Goal: Task Accomplishment & Management: Use online tool/utility

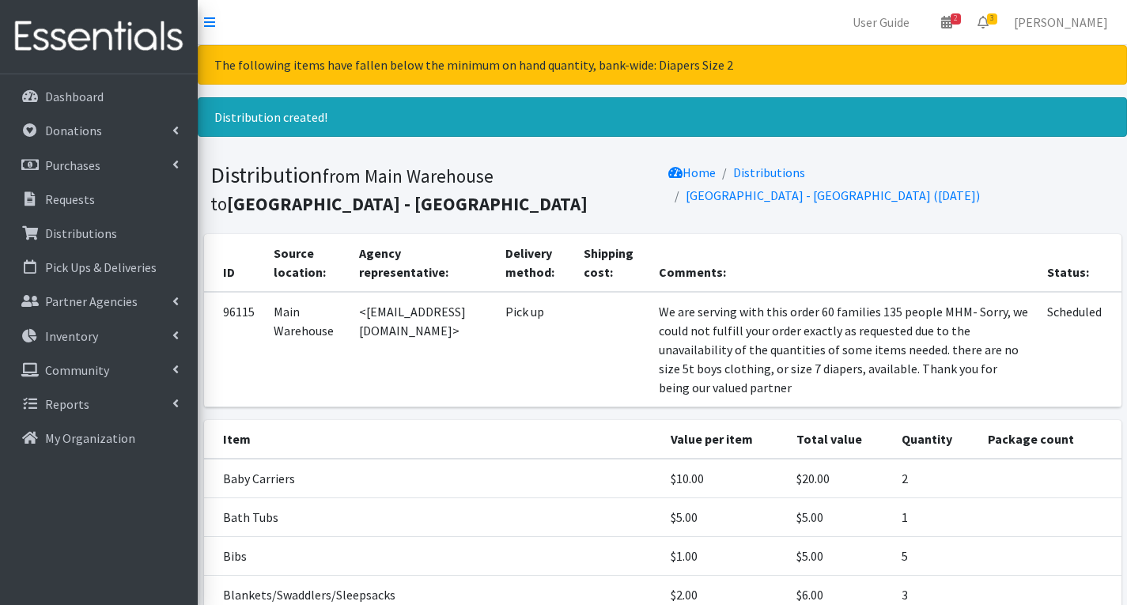
scroll to position [237, 0]
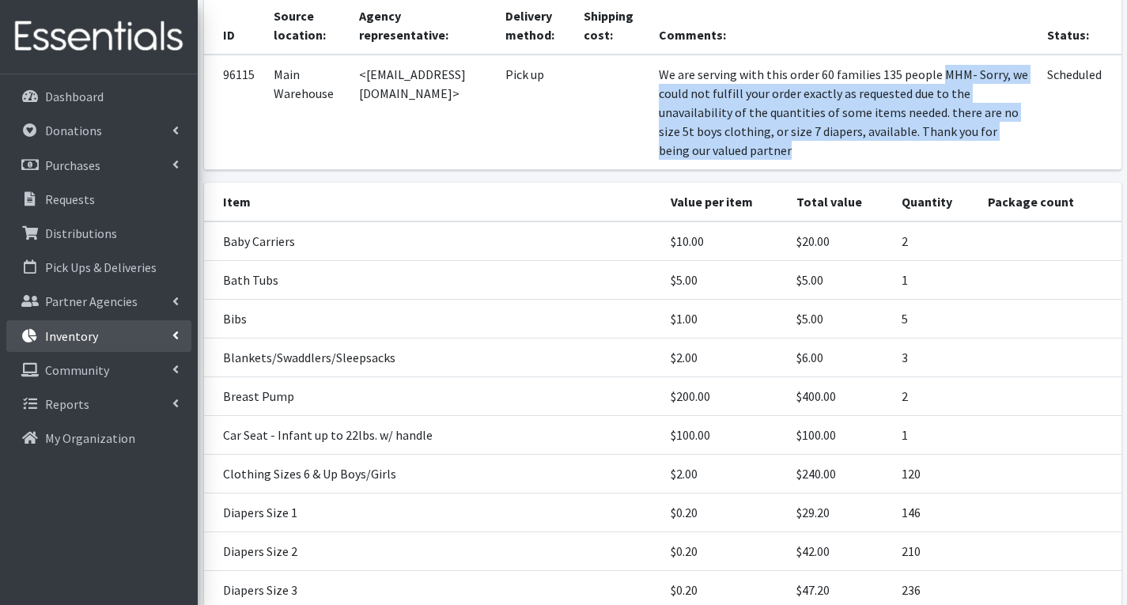
click at [102, 328] on link "Inventory" at bounding box center [98, 336] width 185 height 32
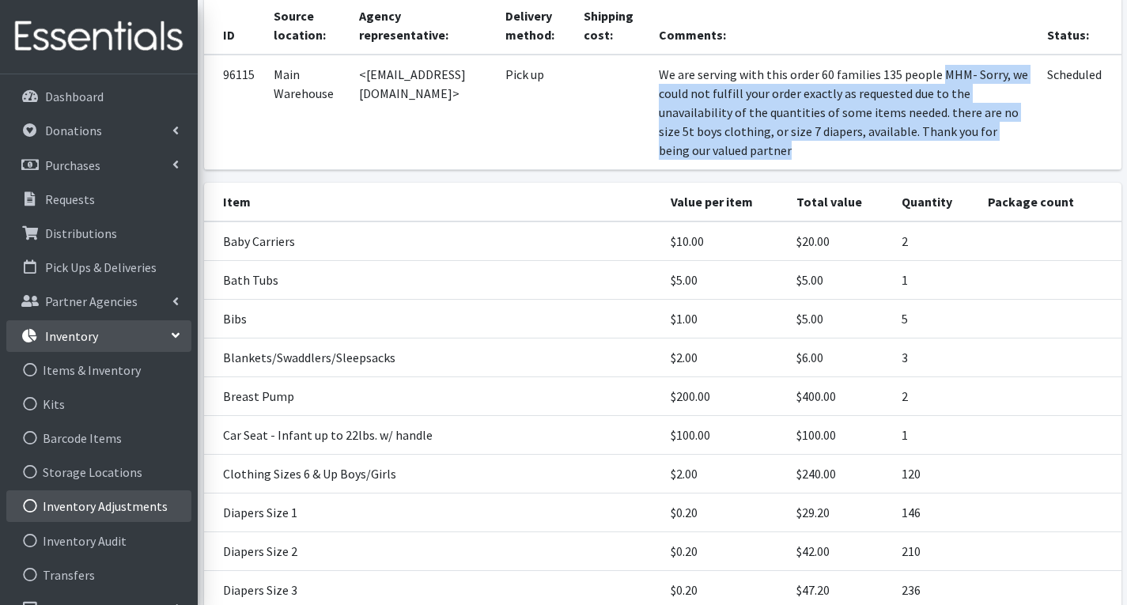
click at [145, 499] on link "Inventory Adjustments" at bounding box center [98, 506] width 185 height 32
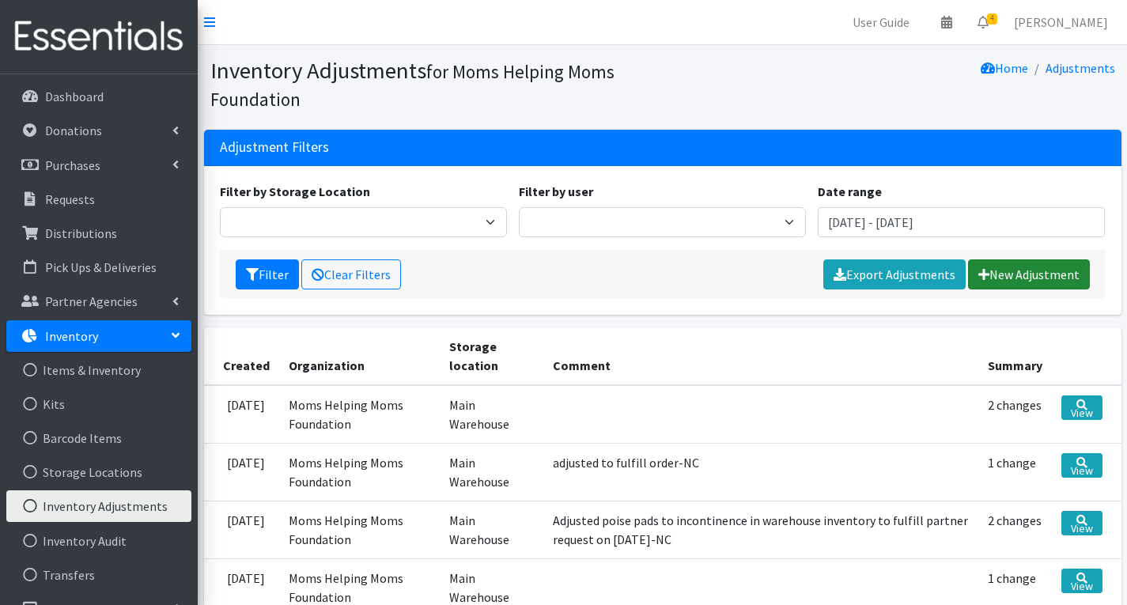
click at [1048, 272] on link "New Adjustment" at bounding box center [1029, 274] width 122 height 30
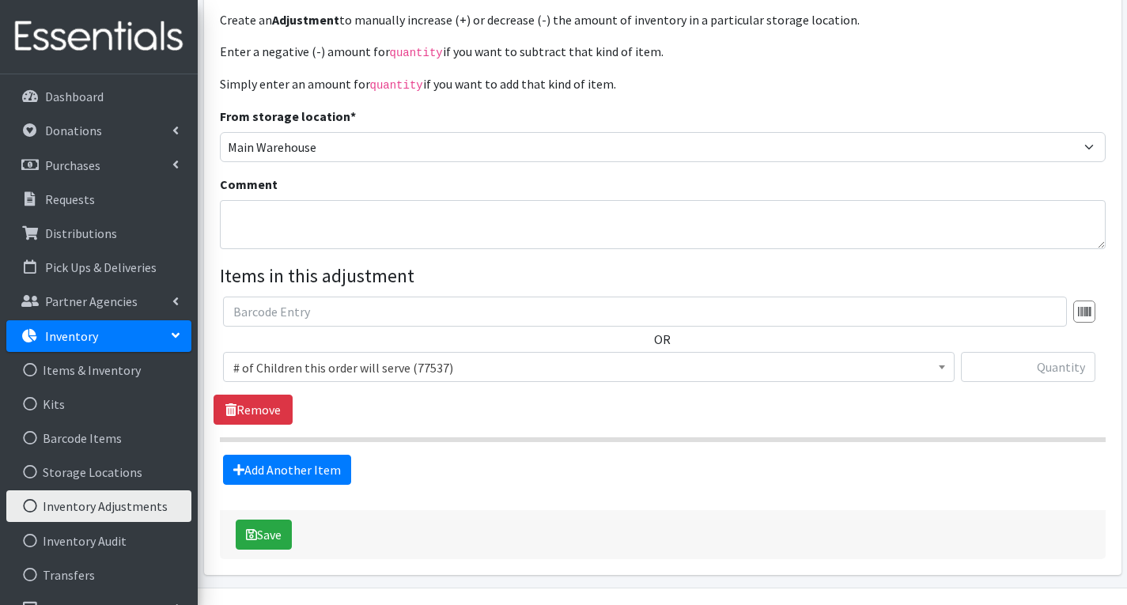
scroll to position [176, 0]
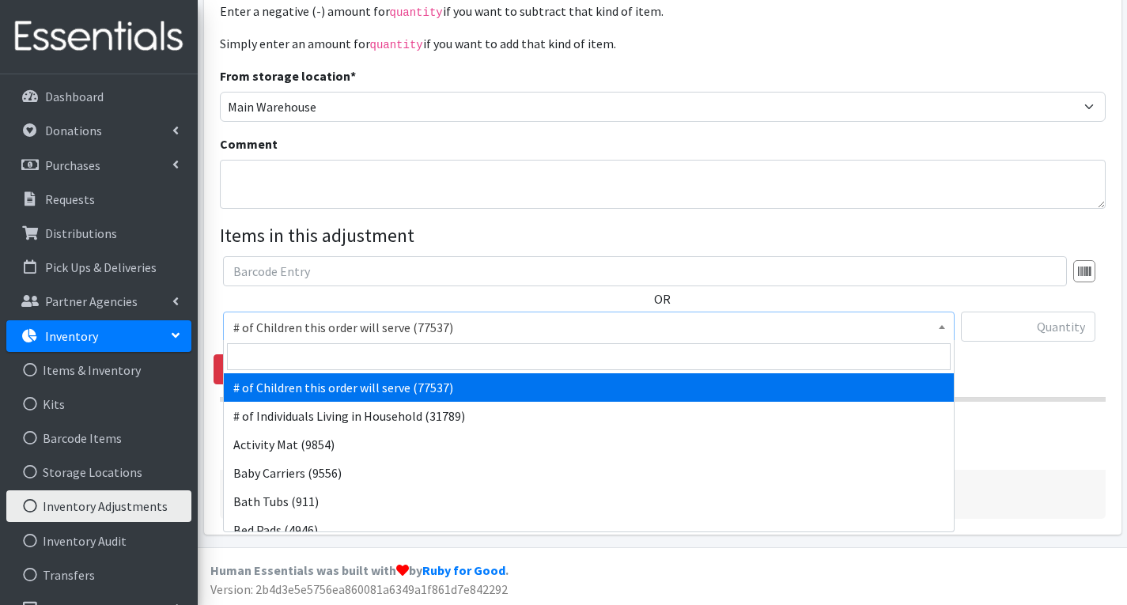
click at [474, 327] on span "# of Children this order will serve (77537)" at bounding box center [588, 327] width 711 height 22
click at [380, 365] on input "search" at bounding box center [588, 356] width 723 height 27
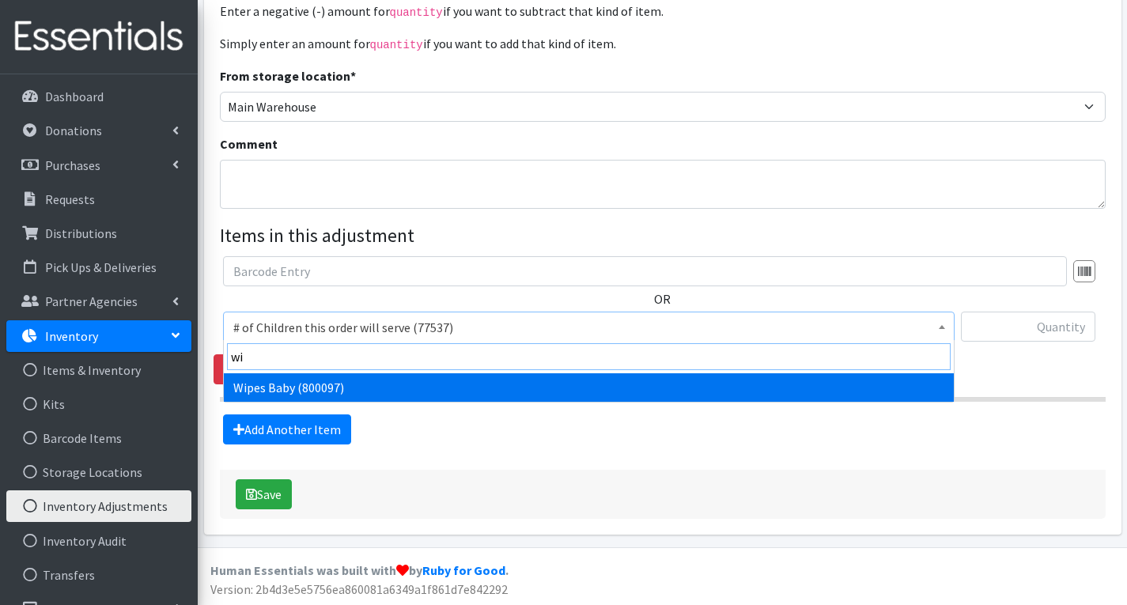
type input "w"
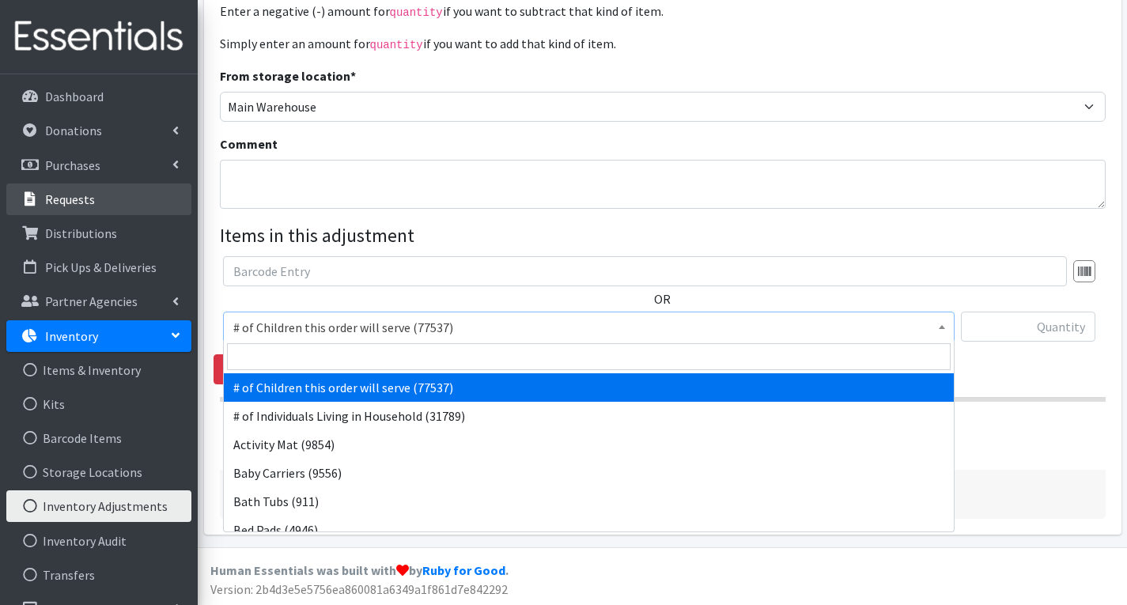
click at [85, 200] on p "Requests" at bounding box center [70, 199] width 50 height 16
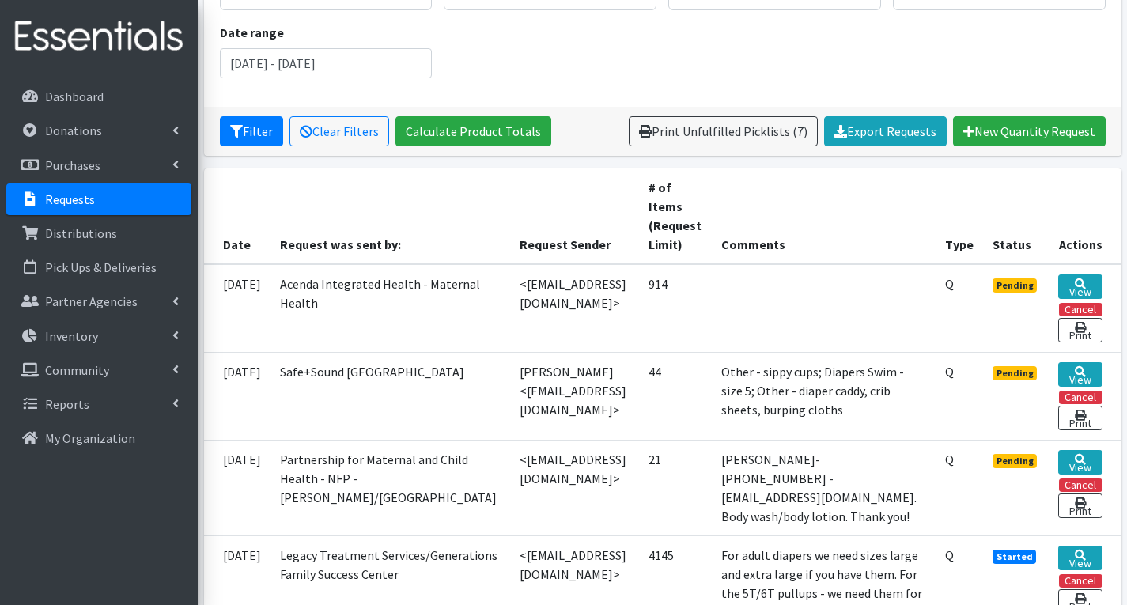
scroll to position [316, 0]
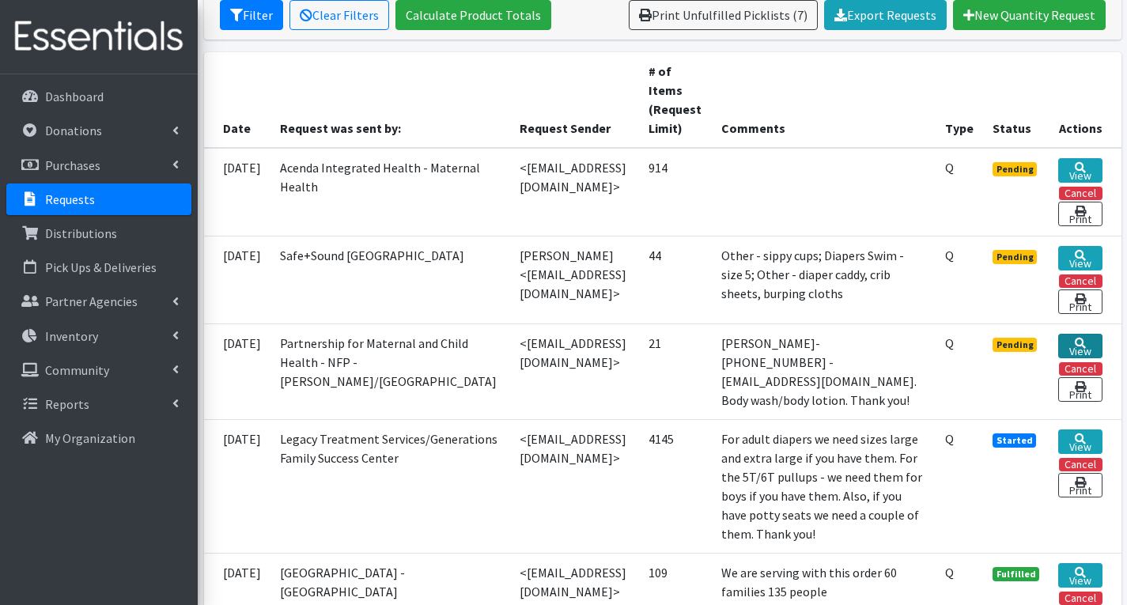
click at [1074, 338] on link "View" at bounding box center [1079, 346] width 43 height 25
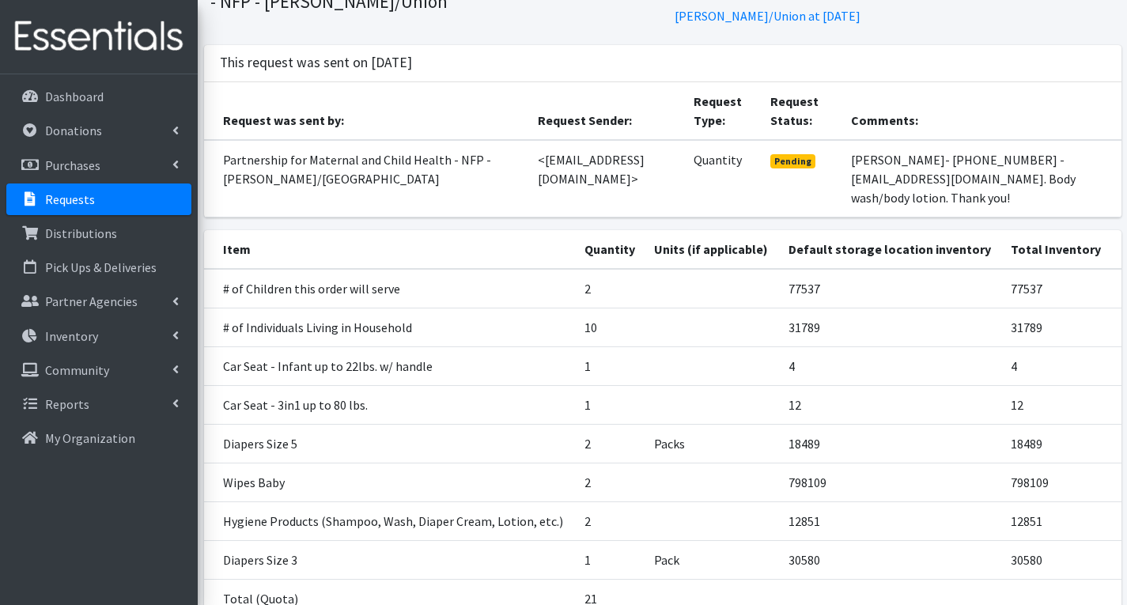
scroll to position [213, 0]
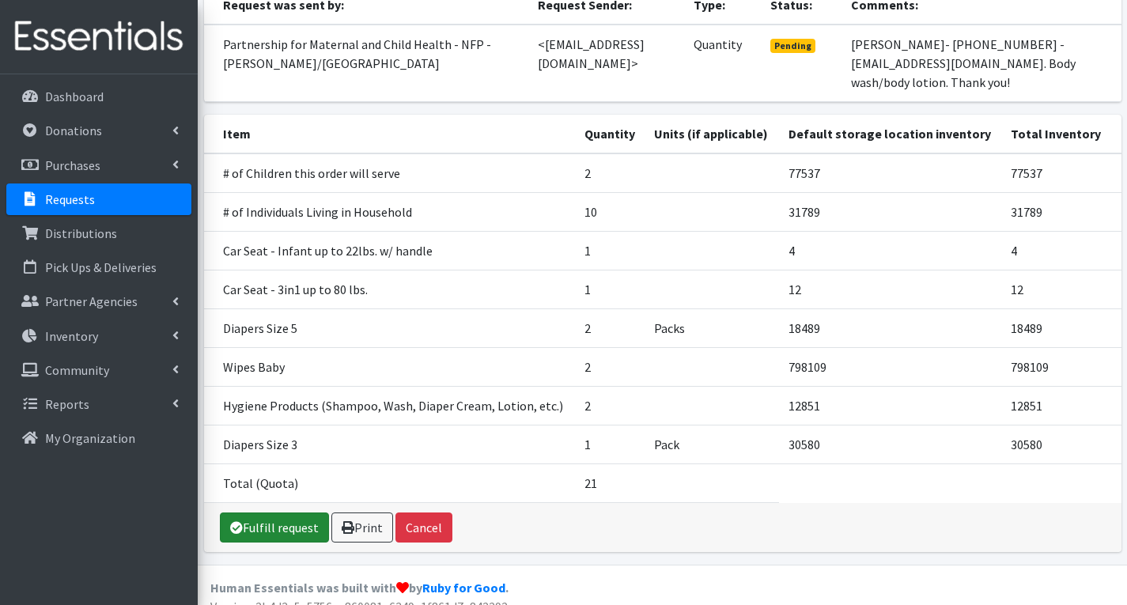
click at [270, 512] on link "Fulfill request" at bounding box center [274, 527] width 109 height 30
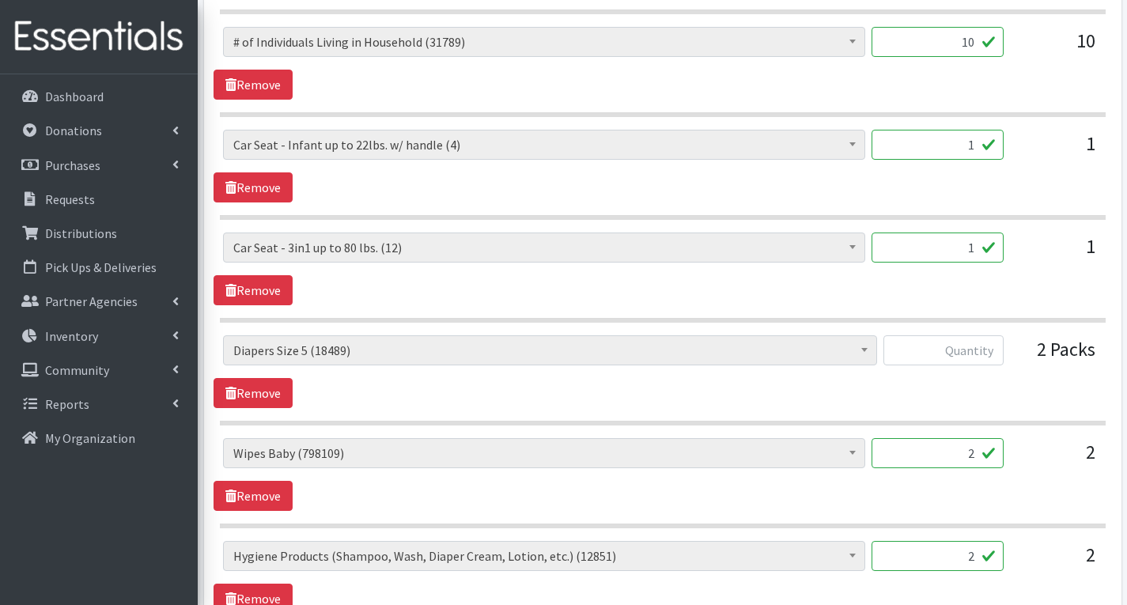
scroll to position [870, 0]
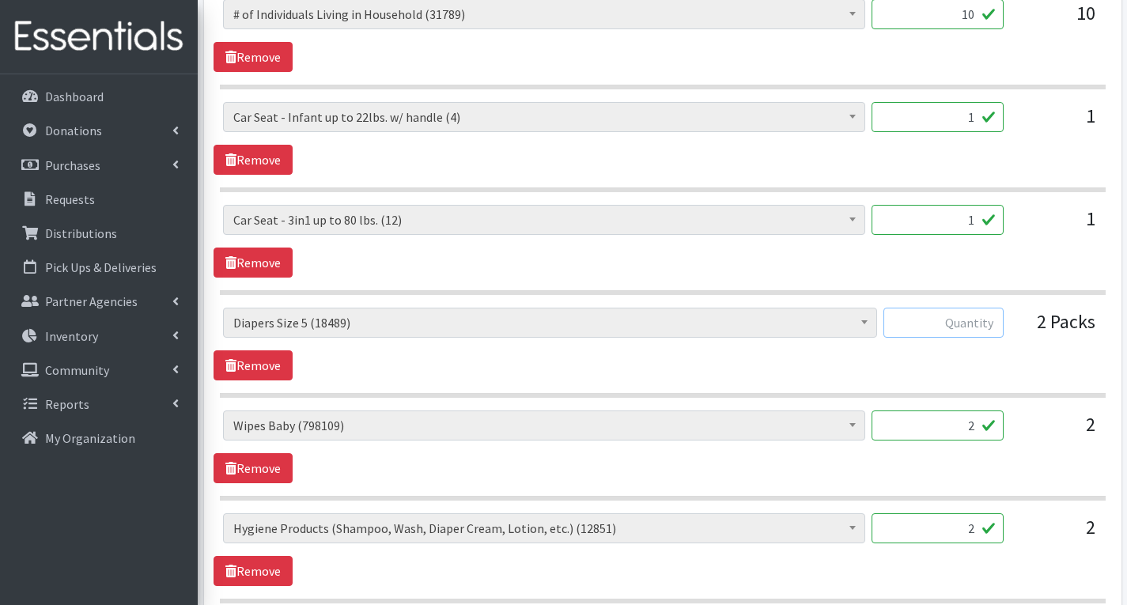
click at [1000, 329] on input "text" at bounding box center [943, 323] width 120 height 30
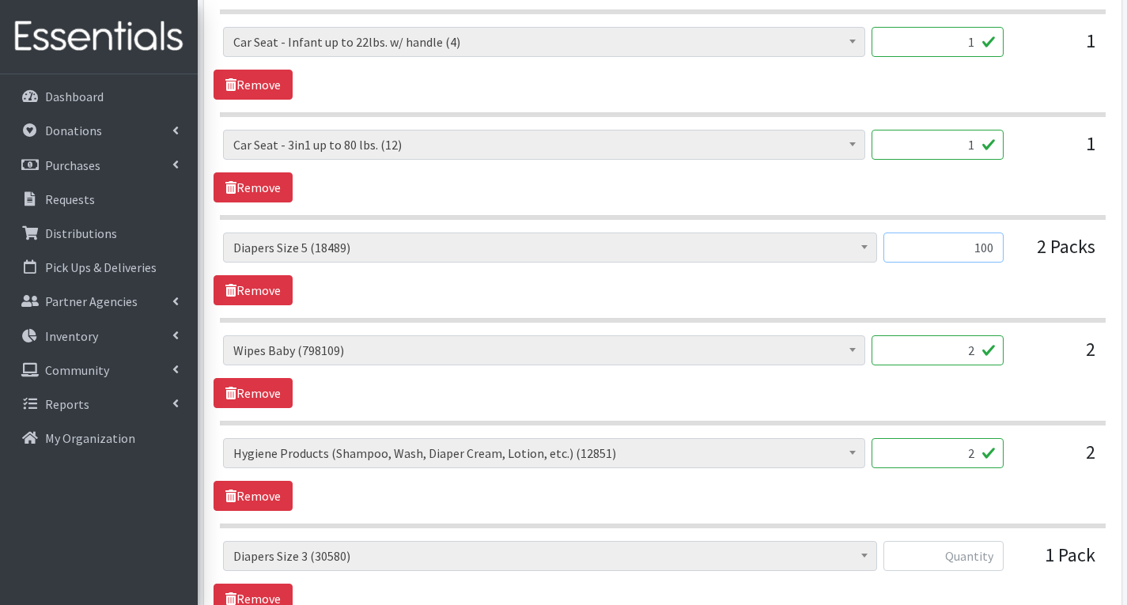
scroll to position [1107, 0]
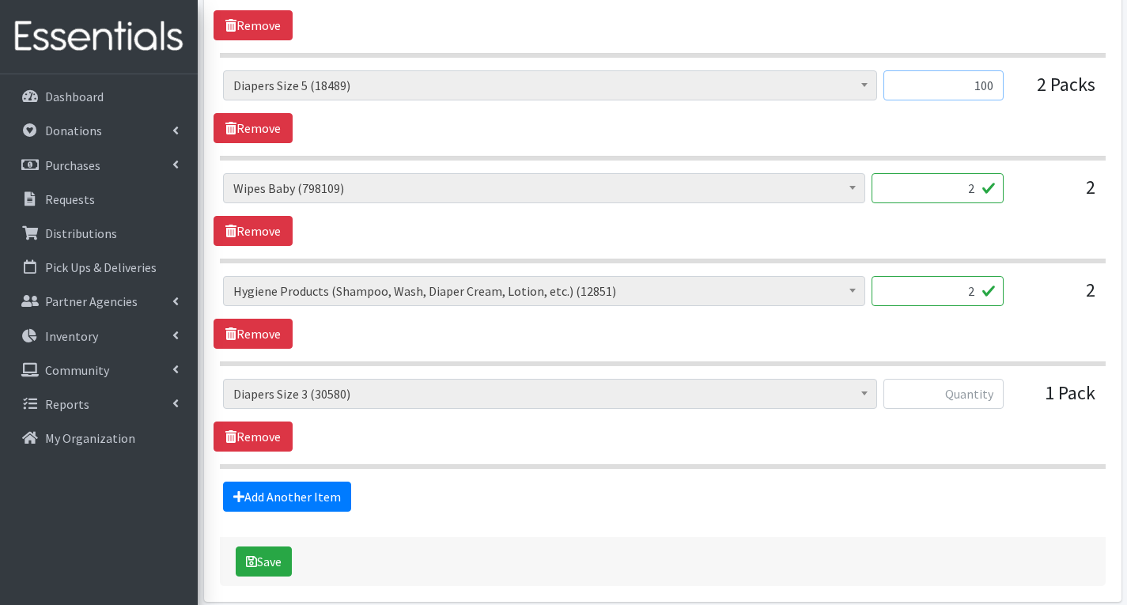
type input "100"
click at [978, 398] on input "text" at bounding box center [943, 394] width 120 height 30
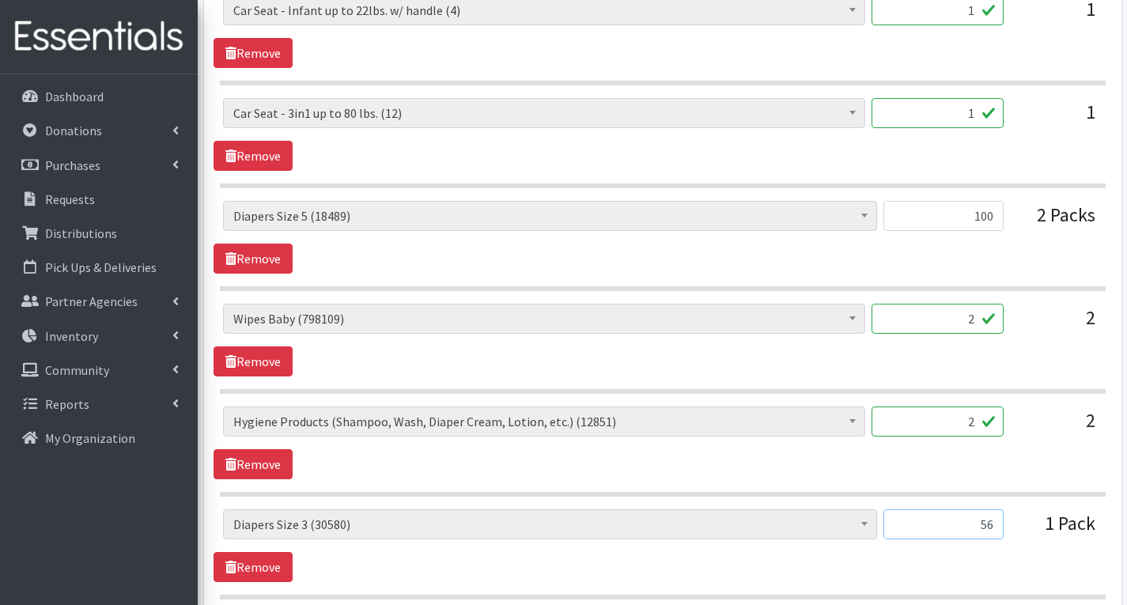
scroll to position [949, 0]
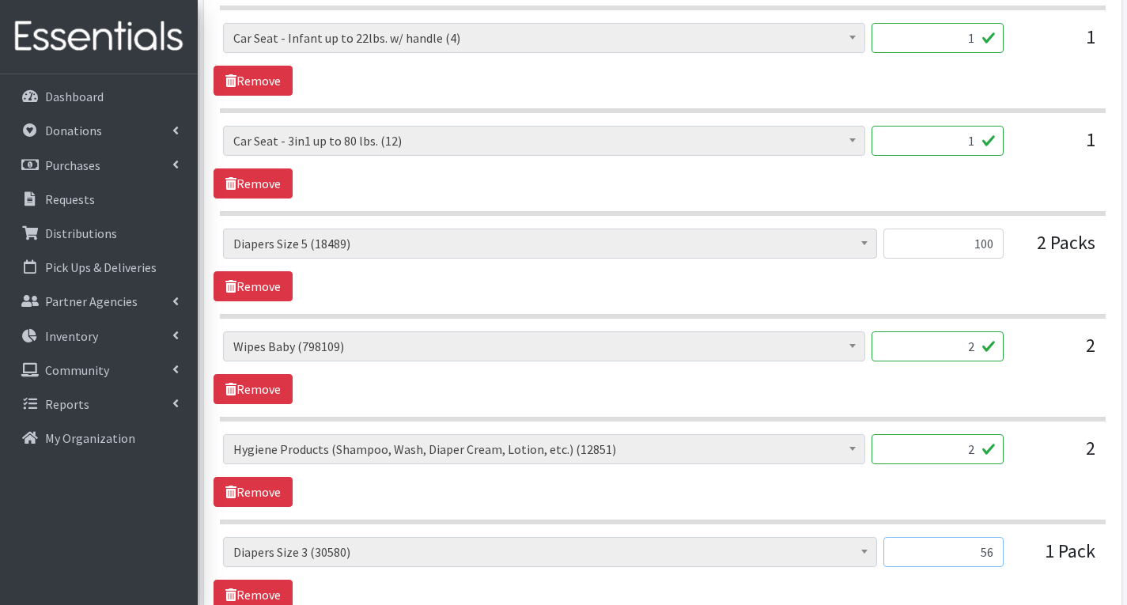
type input "56"
click at [980, 347] on input "2" at bounding box center [937, 346] width 132 height 30
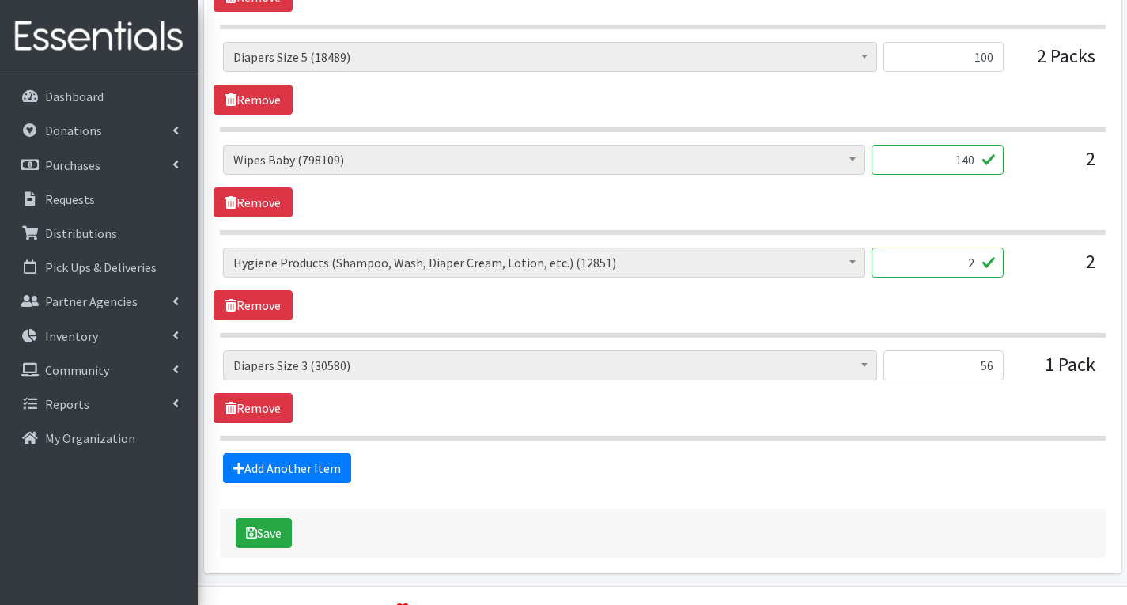
scroll to position [1097, 0]
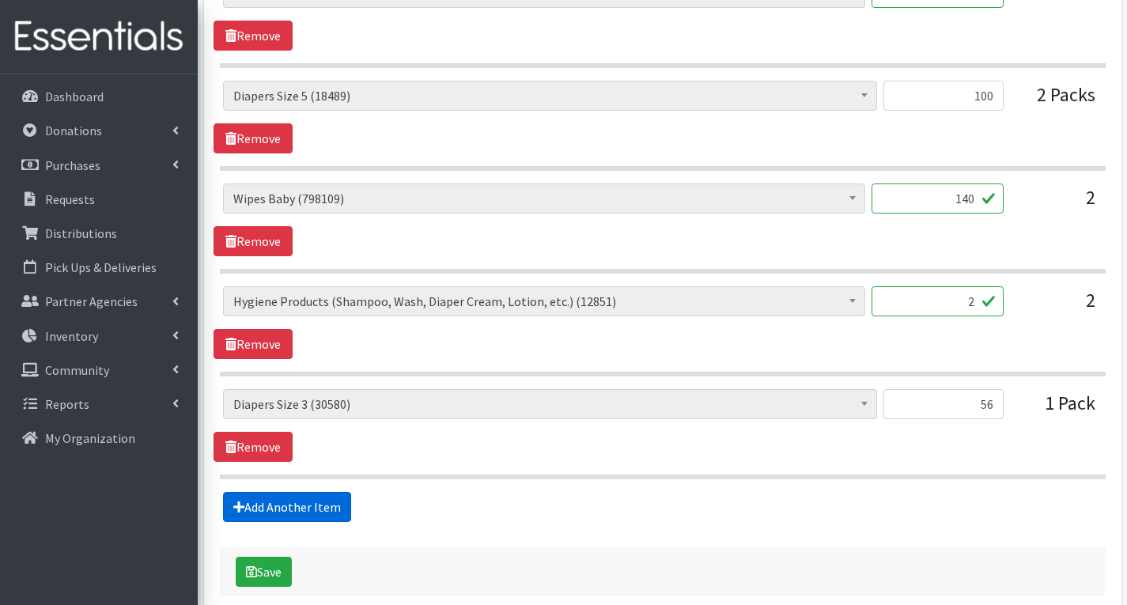
type input "140"
click at [335, 501] on link "Add Another Item" at bounding box center [287, 507] width 128 height 30
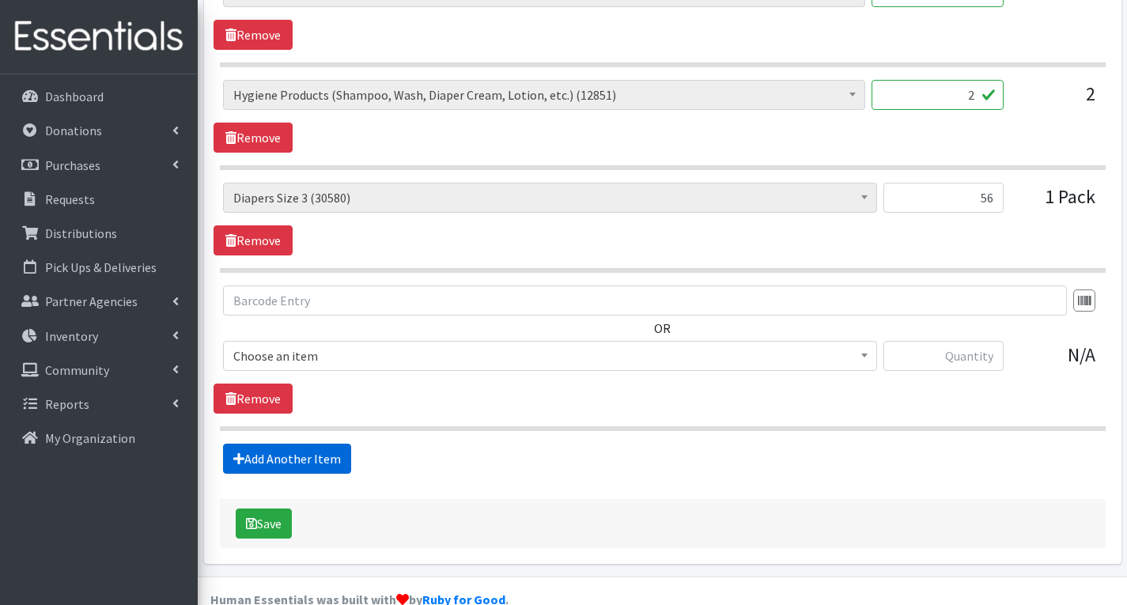
scroll to position [1334, 0]
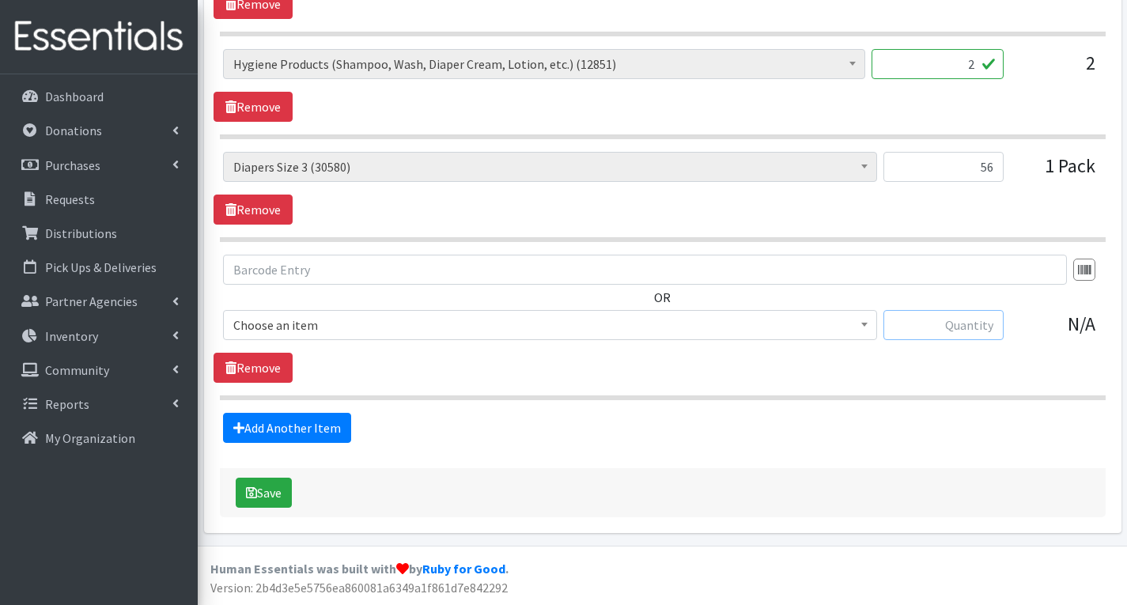
click at [981, 332] on input "text" at bounding box center [943, 325] width 120 height 30
type input "2"
click at [306, 427] on link "Add Another Item" at bounding box center [287, 428] width 128 height 30
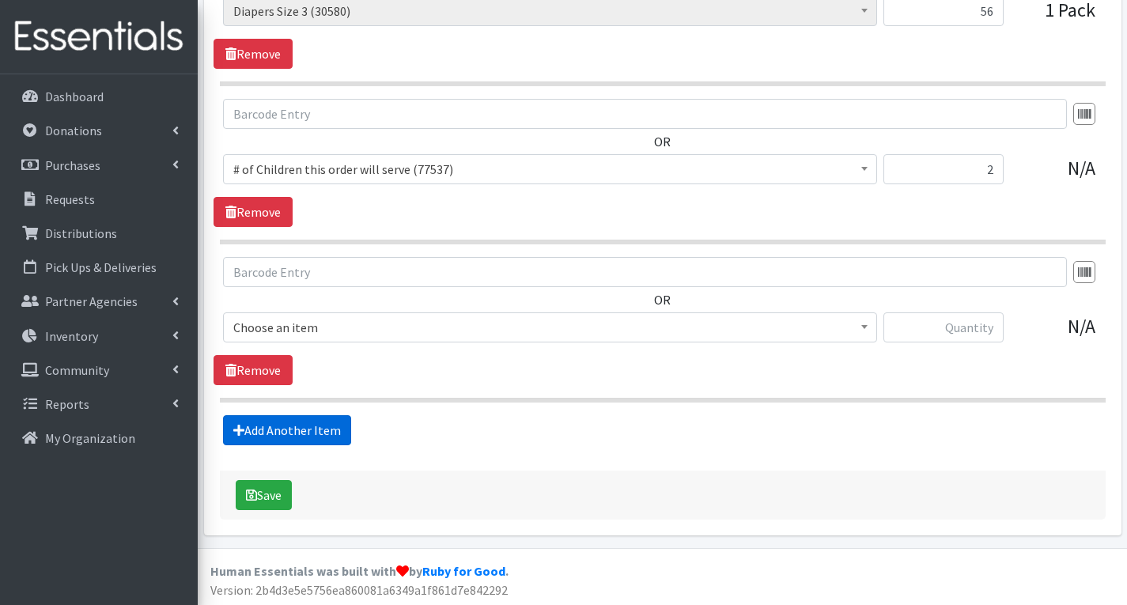
scroll to position [1492, 0]
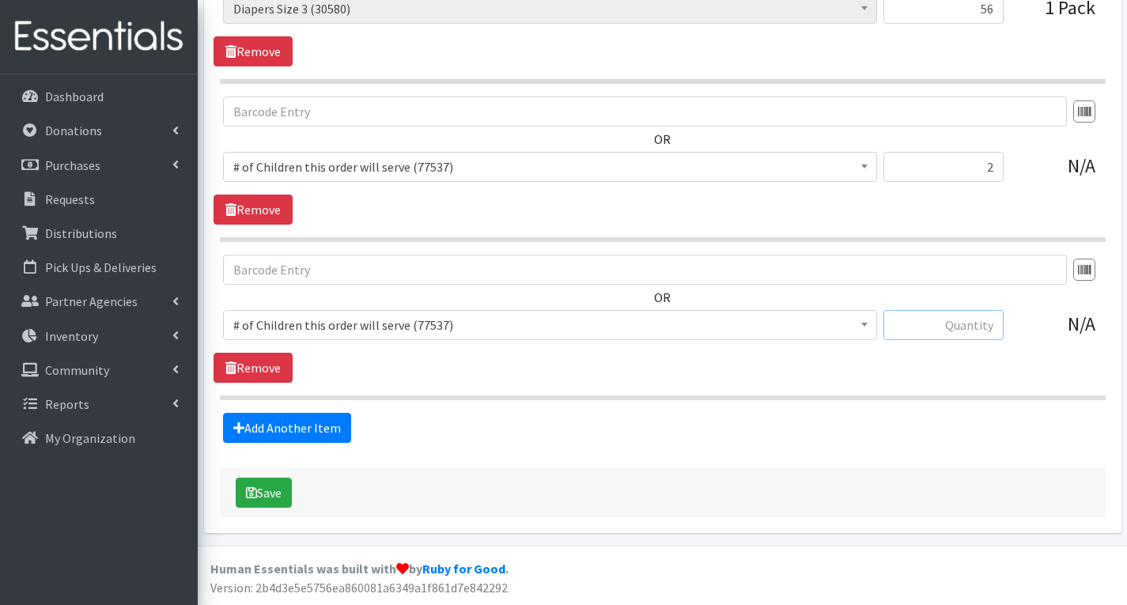
click at [962, 330] on input "text" at bounding box center [943, 325] width 120 height 30
type input "2"
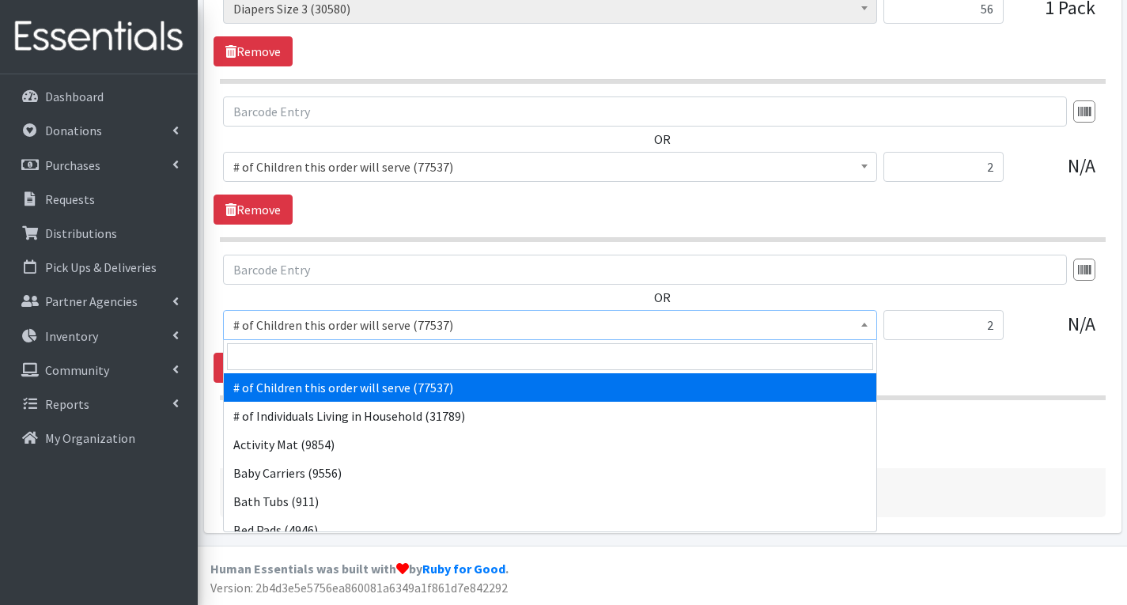
click at [806, 319] on span "# of Children this order will serve (77537)" at bounding box center [549, 325] width 633 height 22
click at [470, 351] on input "search" at bounding box center [550, 356] width 646 height 27
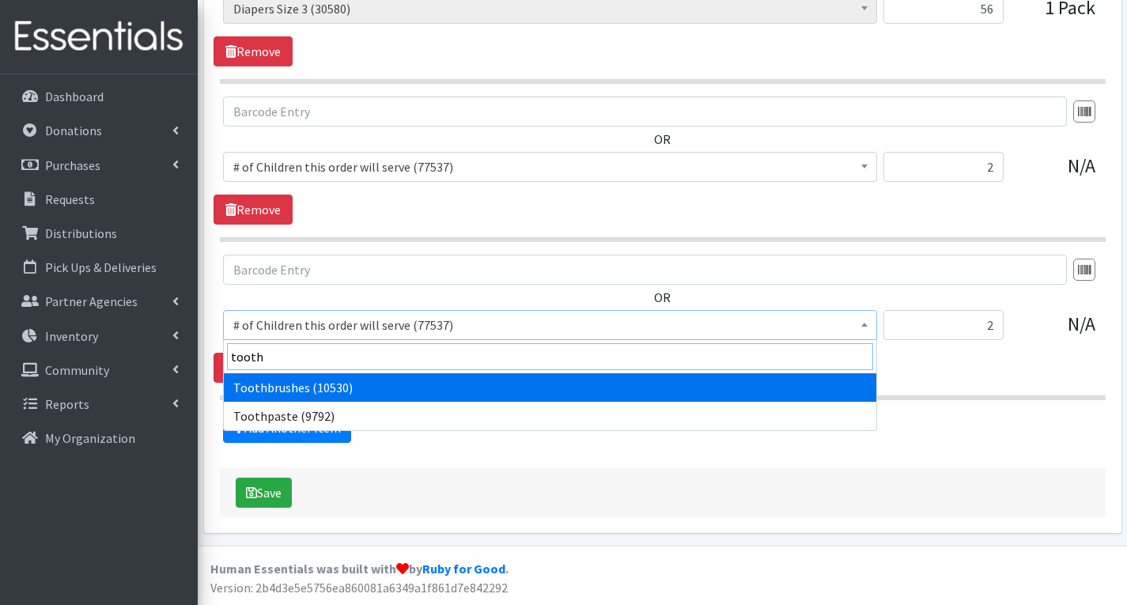
type input "tooth"
select select "1943"
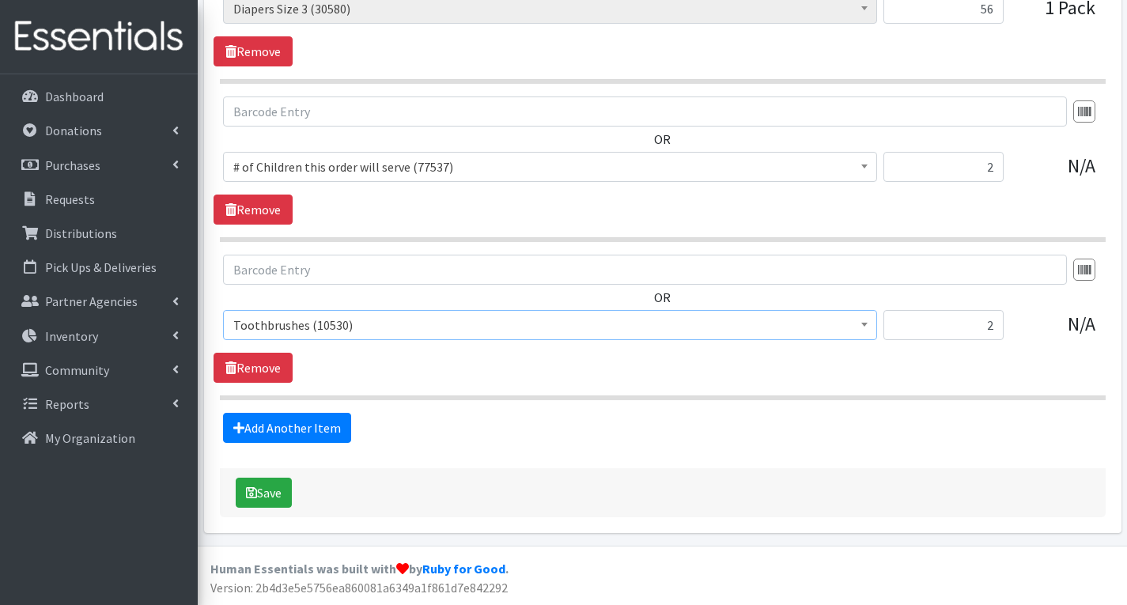
click at [482, 164] on span "# of Children this order will serve (77537)" at bounding box center [549, 167] width 633 height 22
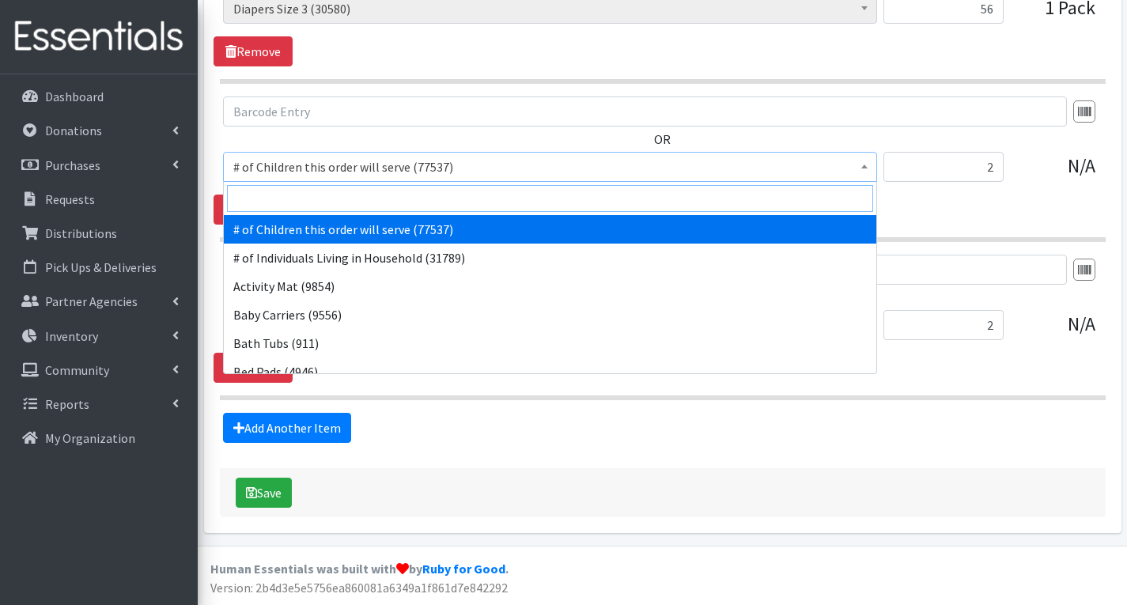
click at [391, 198] on input "search" at bounding box center [550, 198] width 646 height 27
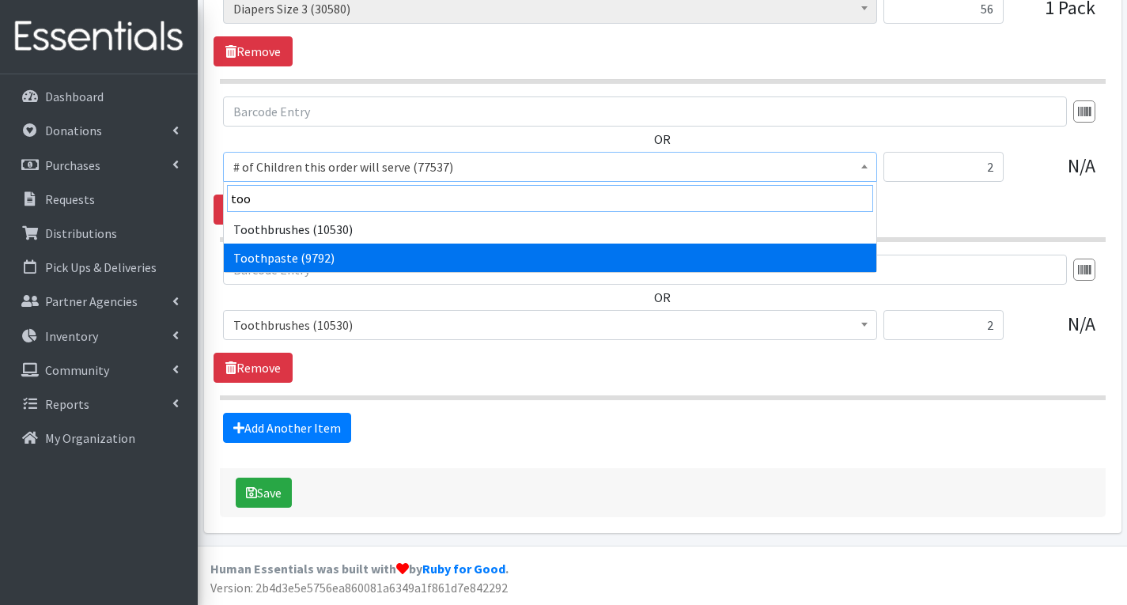
type input "too"
select select "1944"
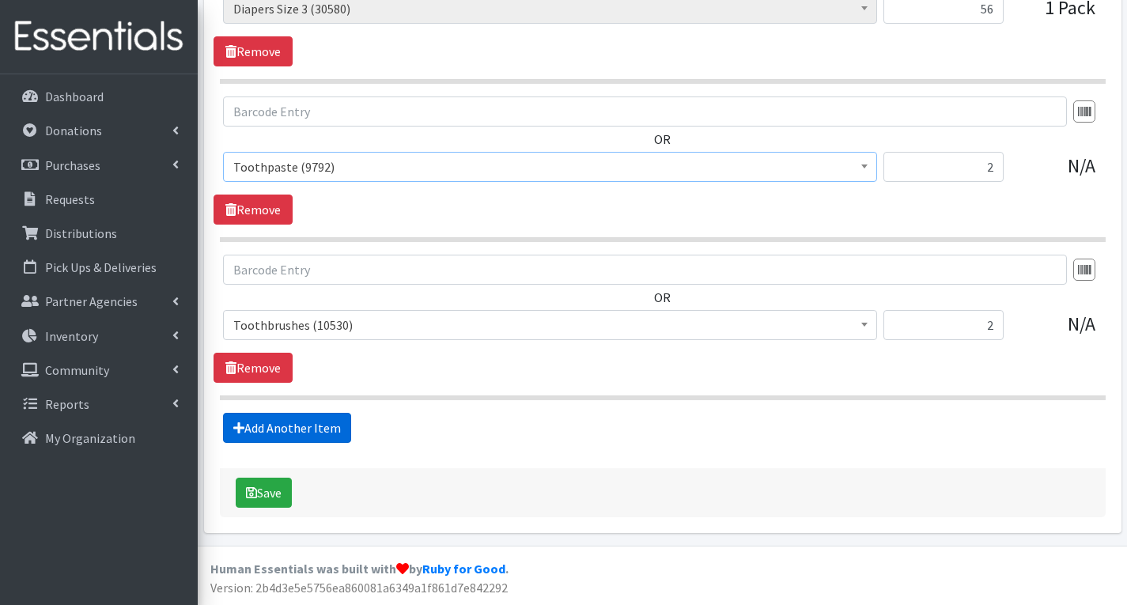
click at [279, 423] on link "Add Another Item" at bounding box center [287, 428] width 128 height 30
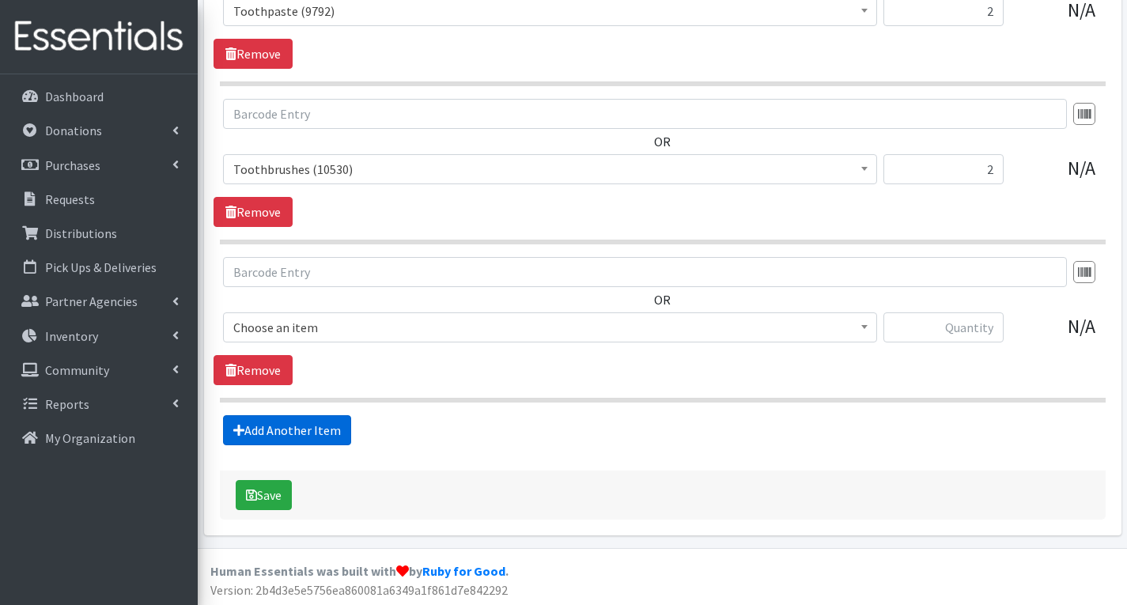
scroll to position [1650, 0]
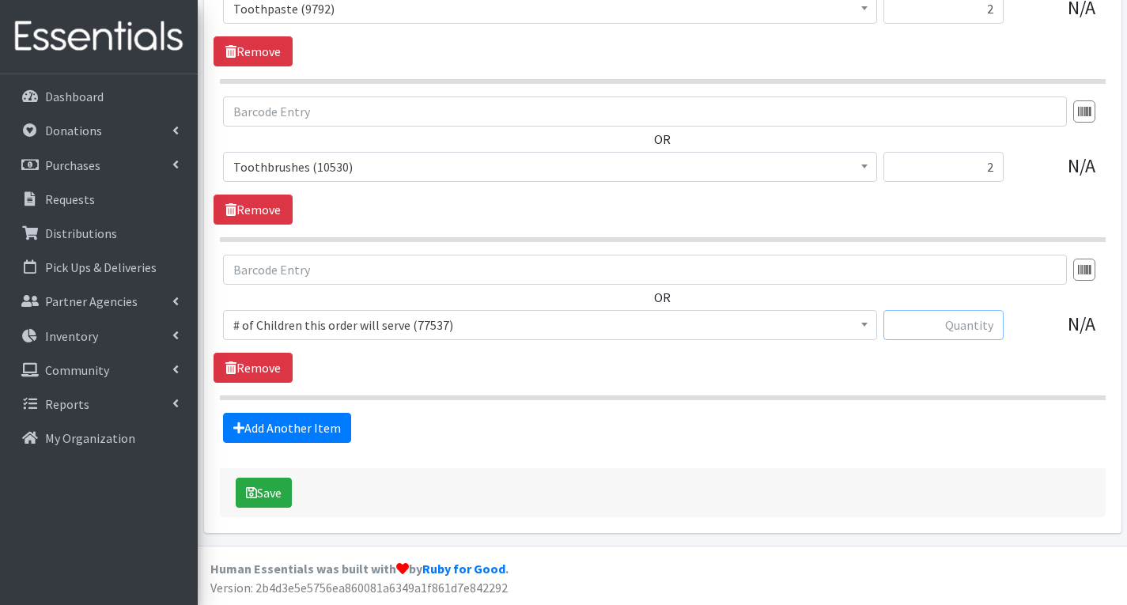
click at [958, 335] on input "text" at bounding box center [943, 325] width 120 height 30
type input "2"
click at [674, 331] on span "# of Children this order will serve (77537)" at bounding box center [549, 325] width 633 height 22
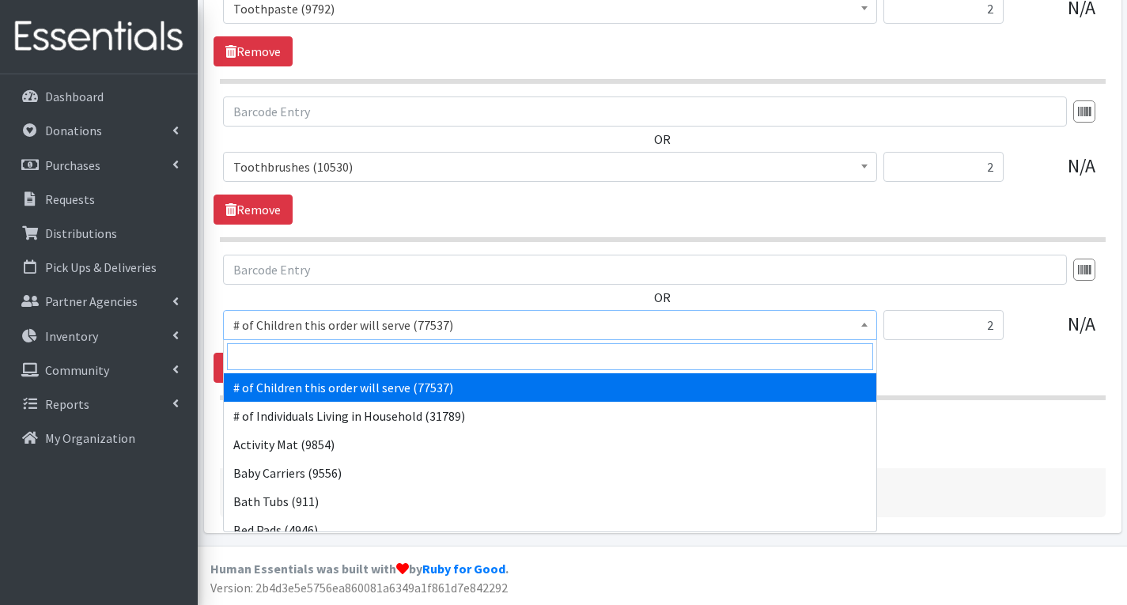
click at [407, 364] on input "search" at bounding box center [550, 356] width 646 height 27
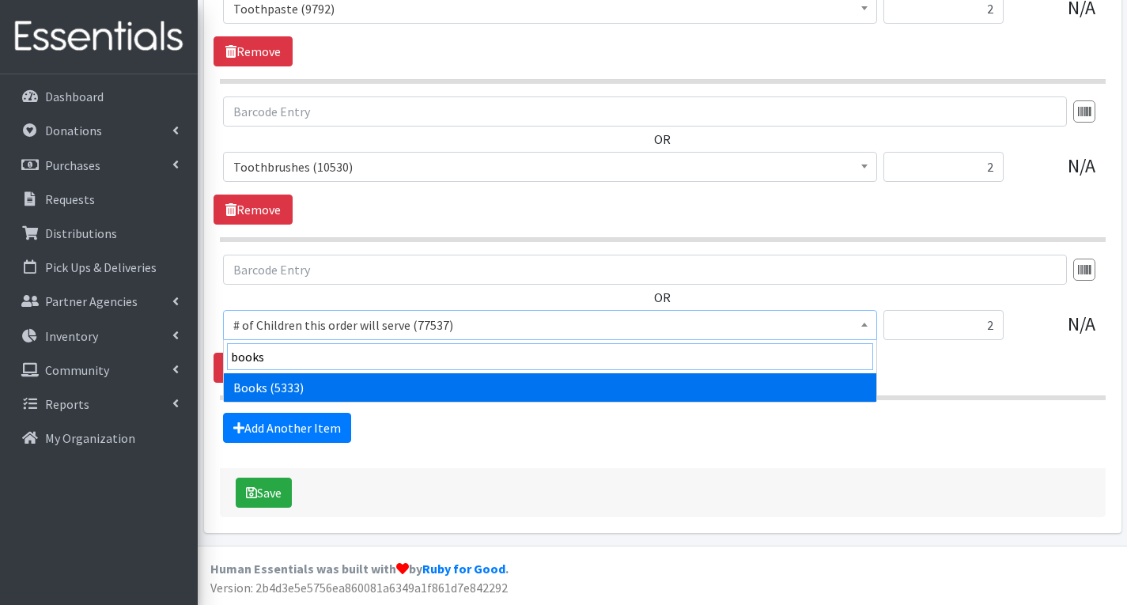
type input "books"
select select "1947"
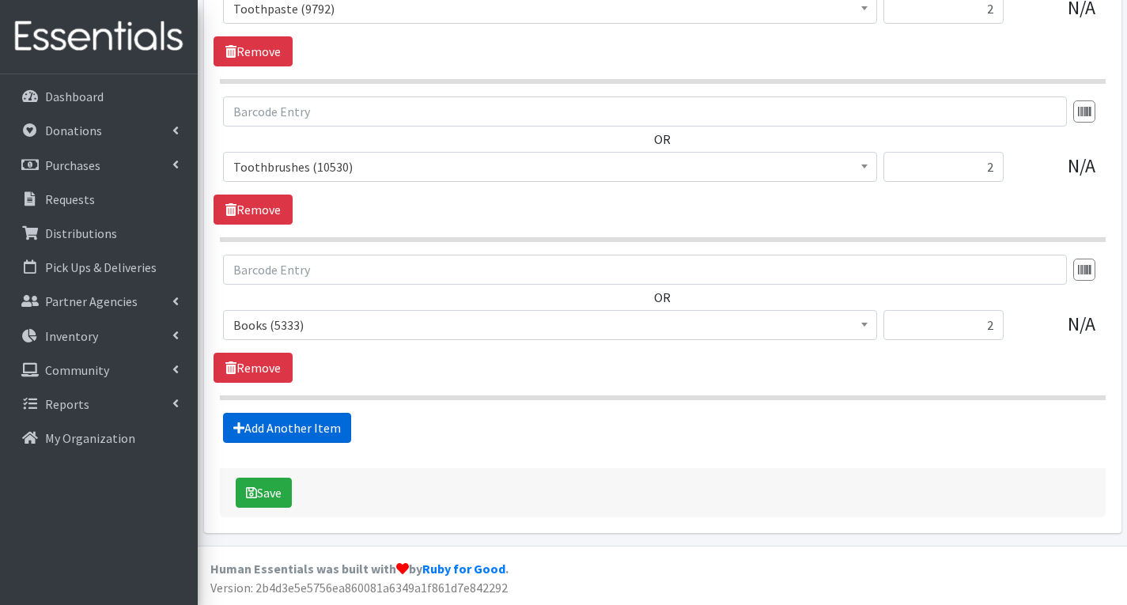
click at [290, 425] on link "Add Another Item" at bounding box center [287, 428] width 128 height 30
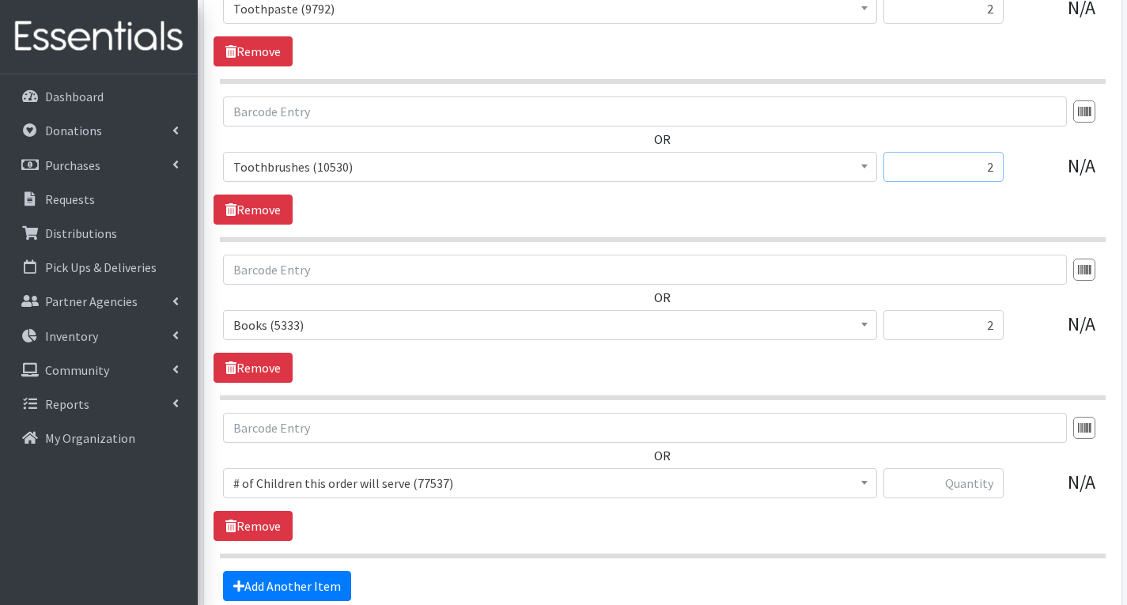
click at [992, 173] on input "2" at bounding box center [943, 167] width 120 height 30
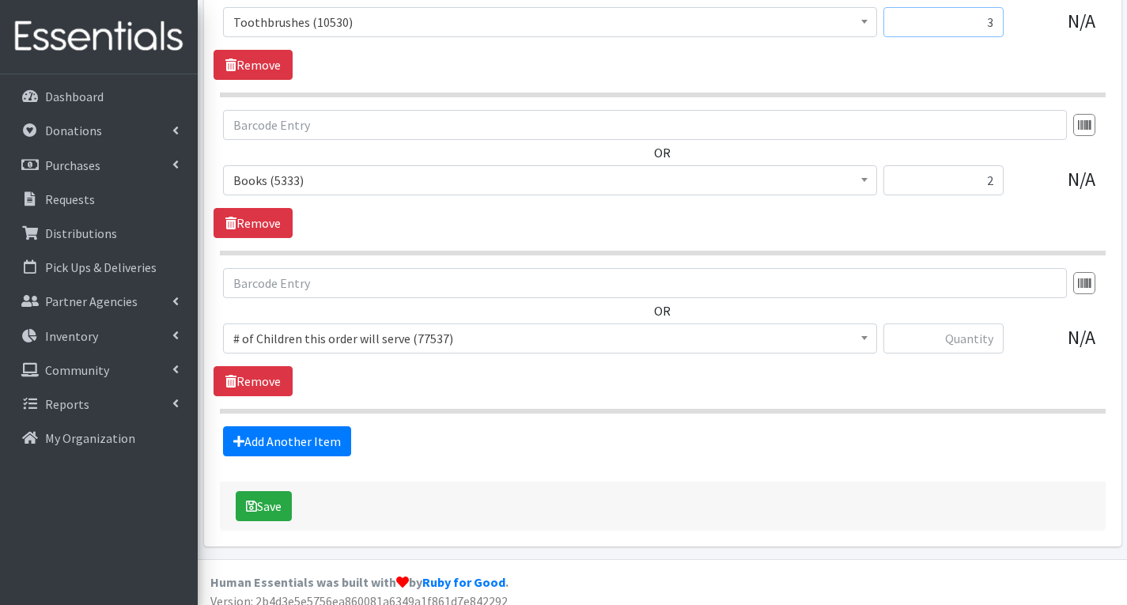
scroll to position [1808, 0]
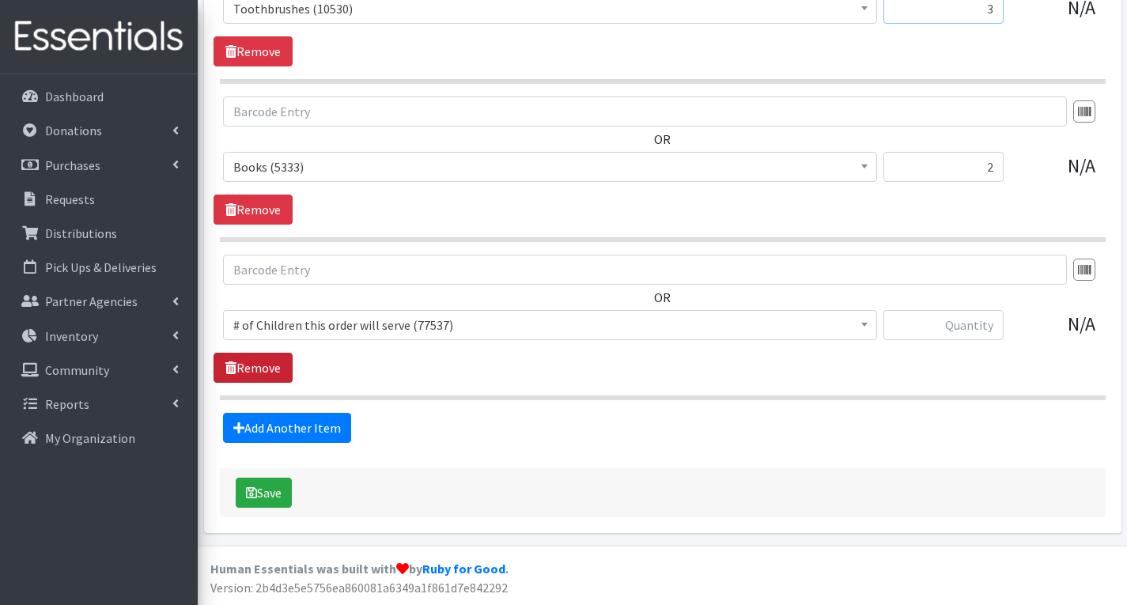
type input "3"
click at [249, 368] on link "Remove" at bounding box center [252, 368] width 79 height 30
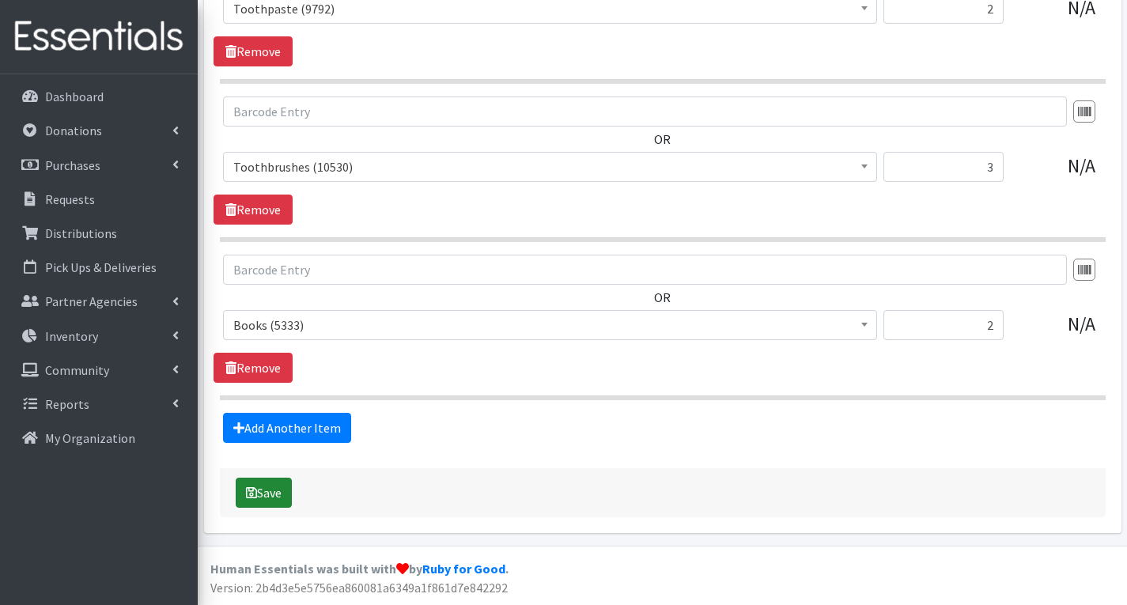
click at [270, 489] on button "Save" at bounding box center [264, 493] width 56 height 30
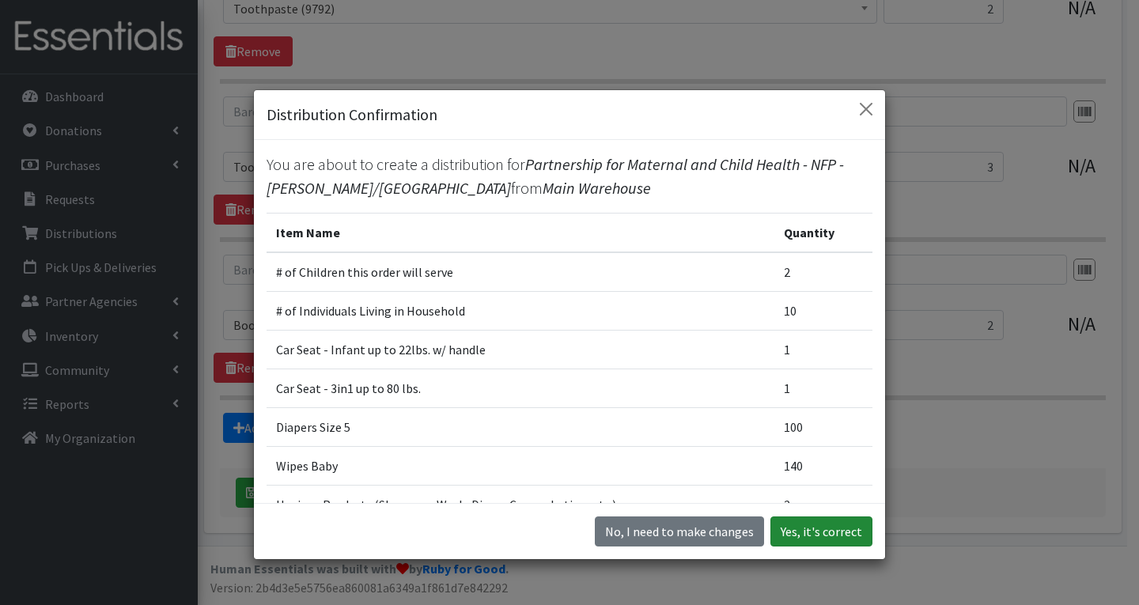
click at [822, 529] on button "Yes, it's correct" at bounding box center [821, 531] width 102 height 30
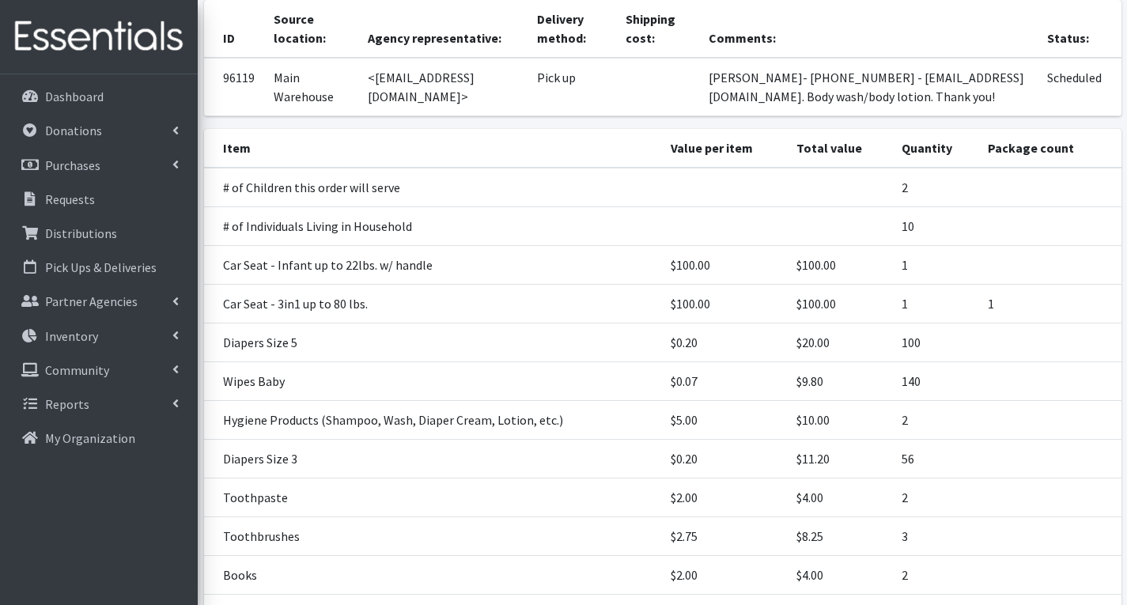
scroll to position [237, 0]
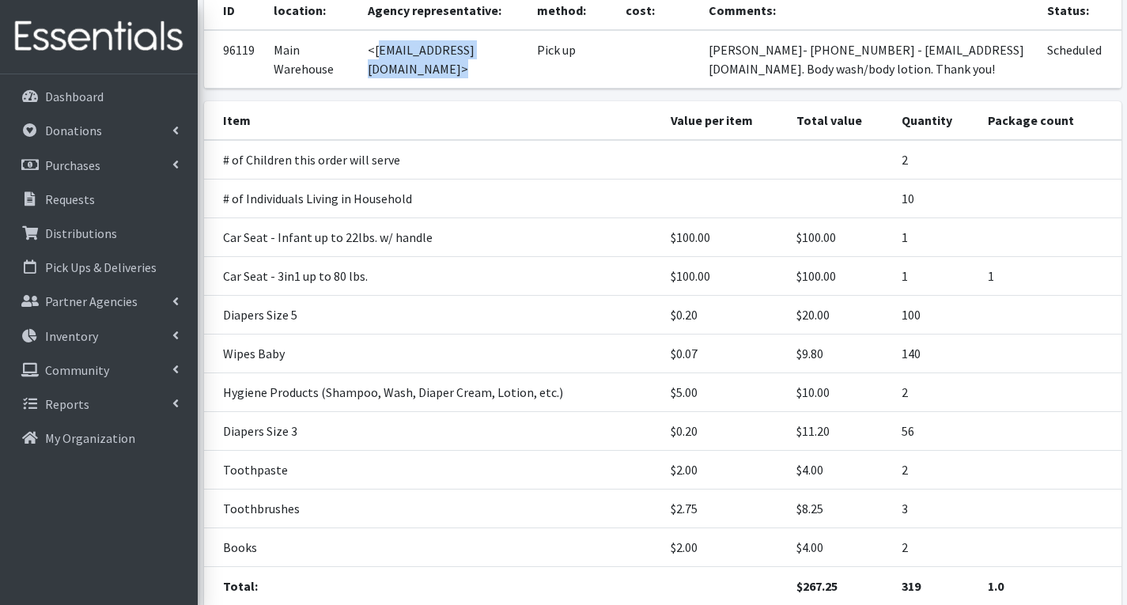
drag, startPoint x: 372, startPoint y: 28, endPoint x: 540, endPoint y: 41, distance: 168.2
click at [527, 41] on td "<jencalada@partnershipmch.org>" at bounding box center [442, 59] width 169 height 59
copy td "jencalada@partnershipmch.org"
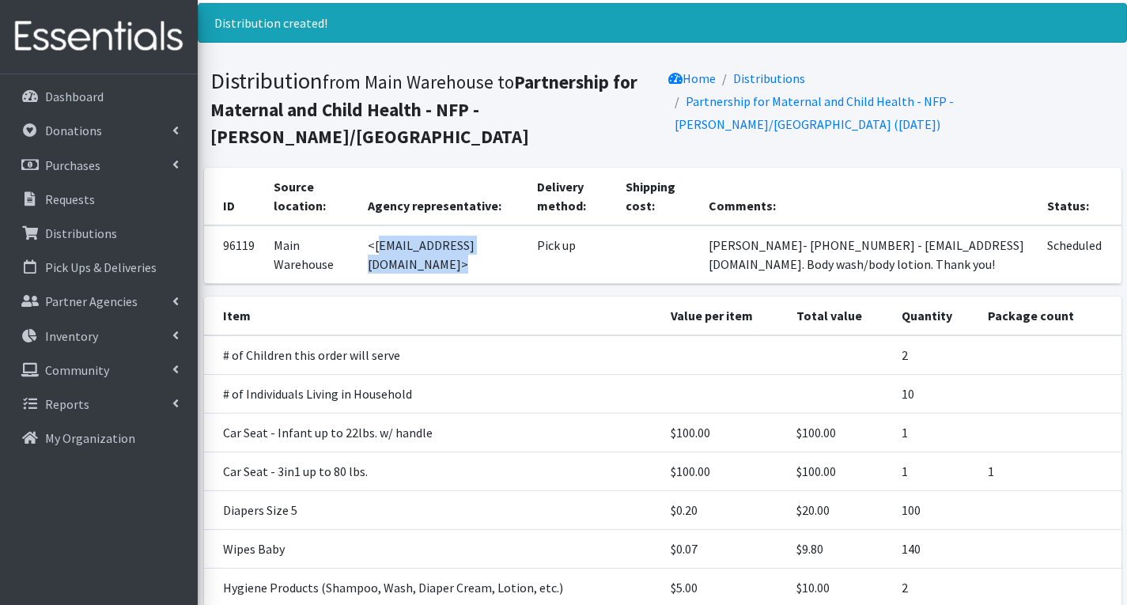
scroll to position [0, 0]
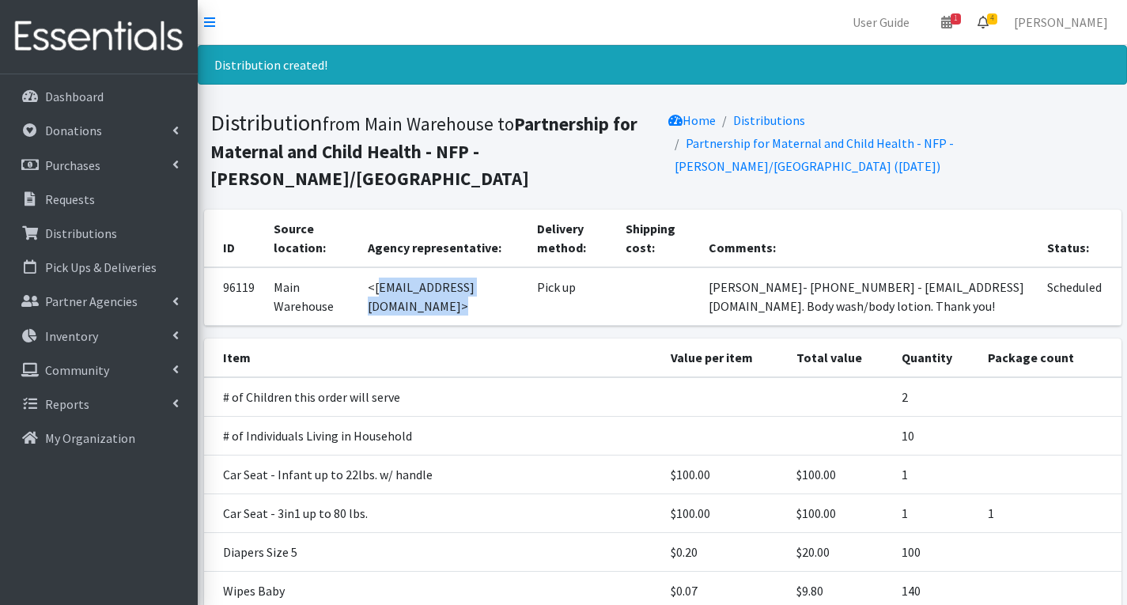
click at [997, 15] on span "4" at bounding box center [992, 18] width 10 height 11
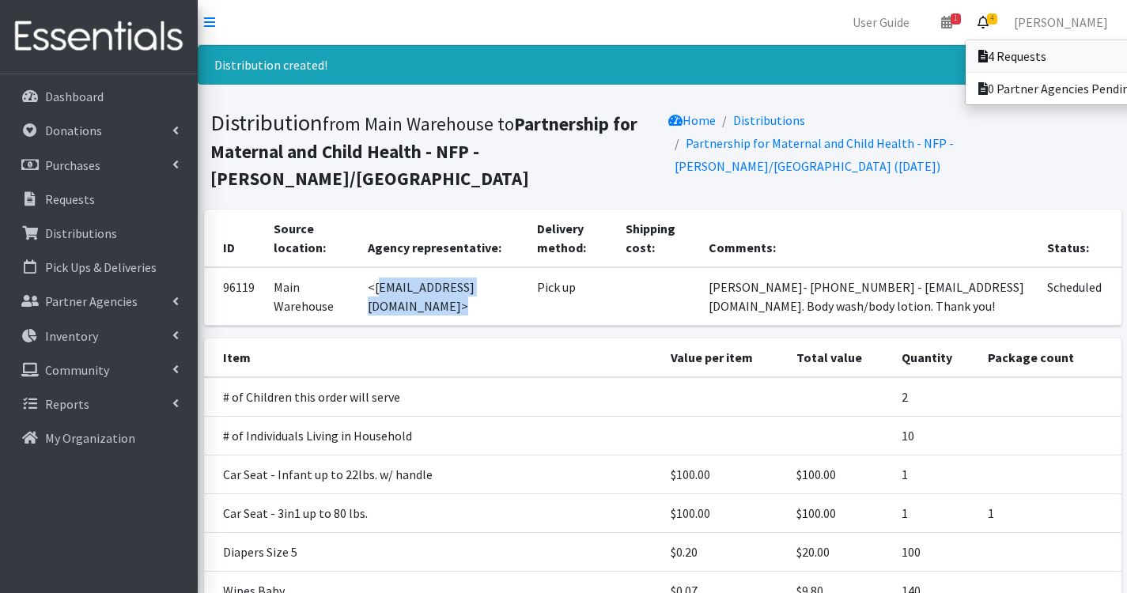
click at [1053, 59] on link "4 Requests" at bounding box center [1075, 56] width 220 height 32
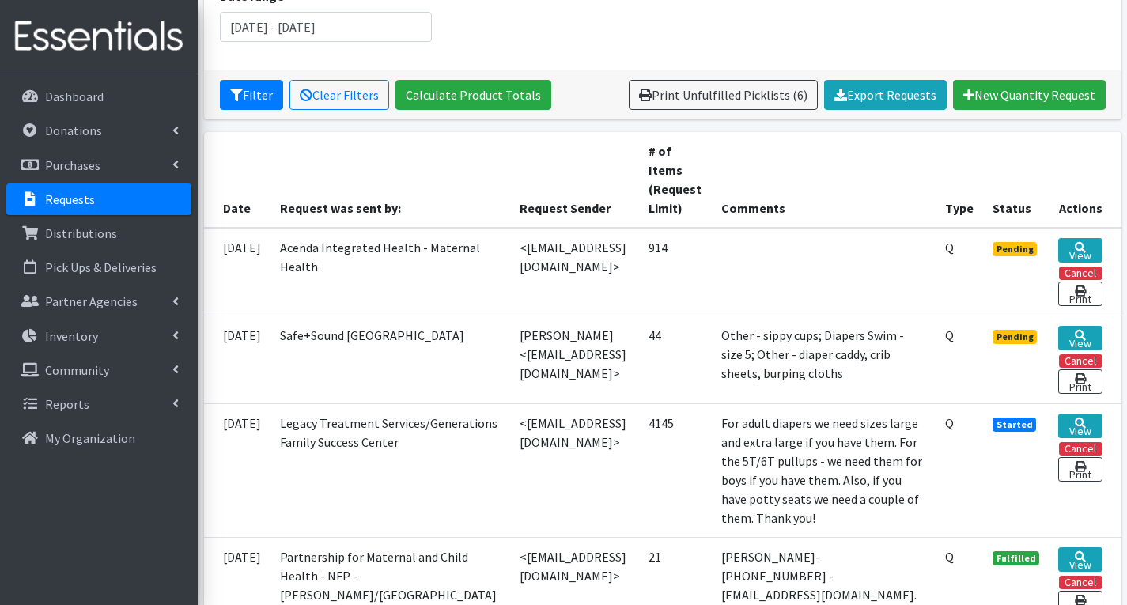
scroll to position [237, 0]
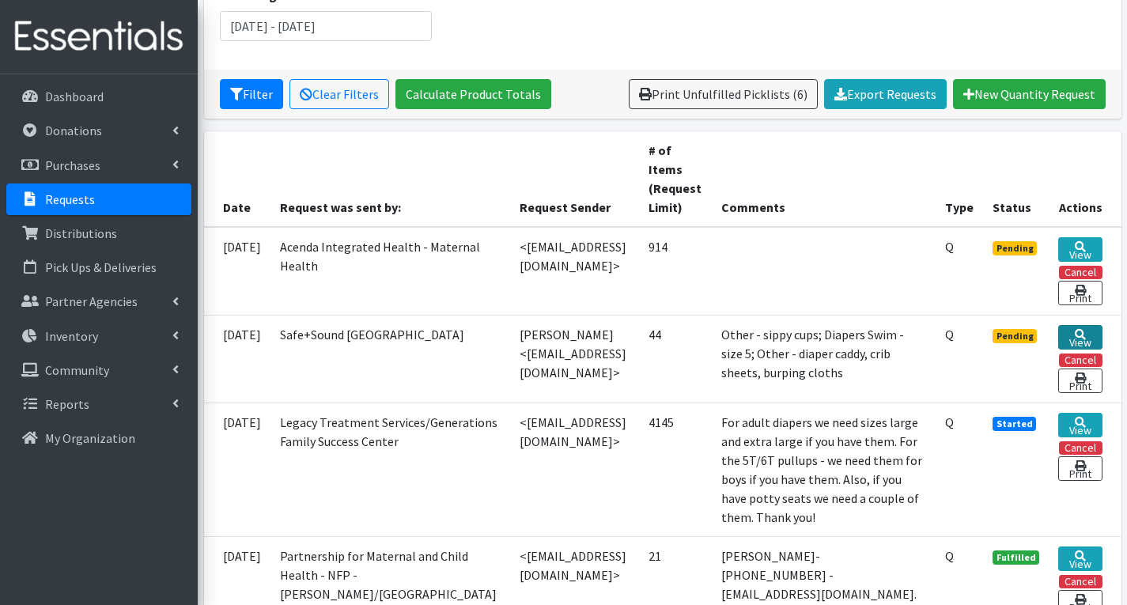
click at [1080, 330] on icon at bounding box center [1079, 334] width 11 height 11
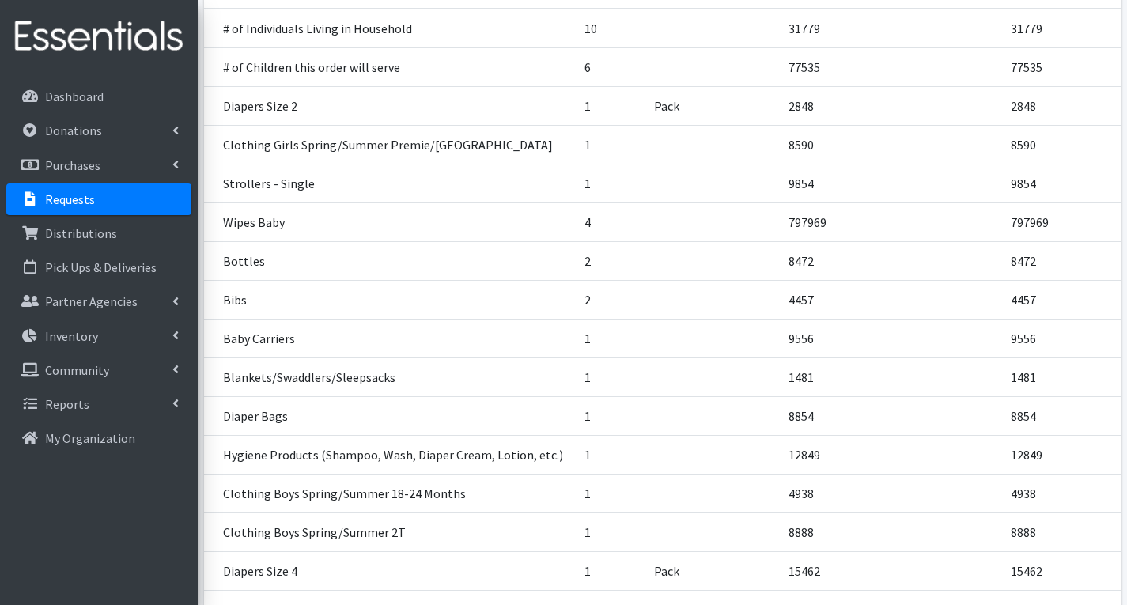
scroll to position [715, 0]
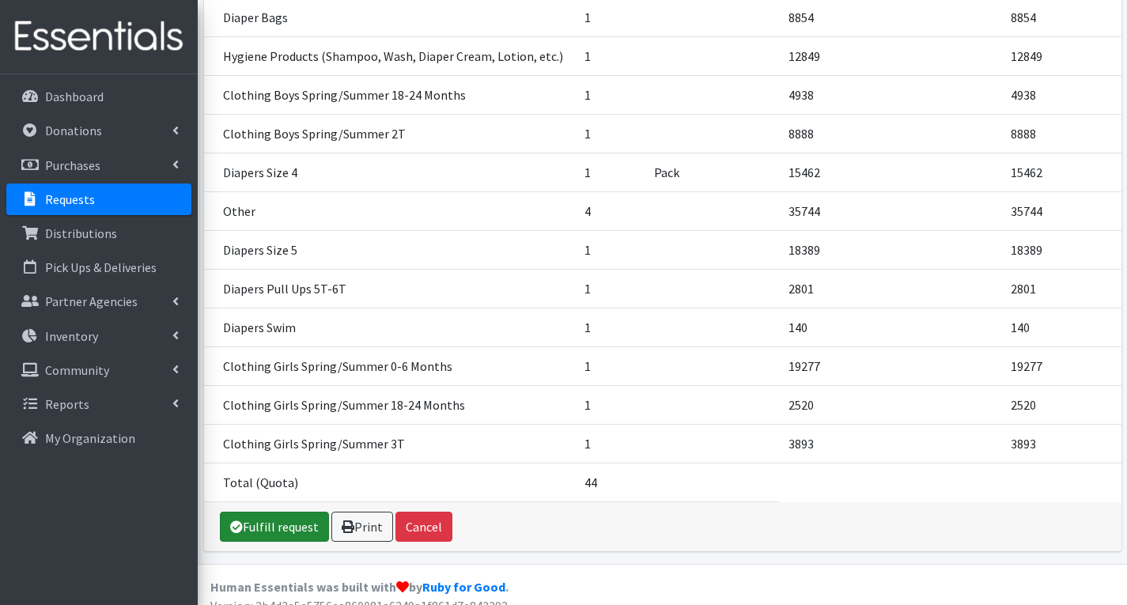
click at [300, 512] on link "Fulfill request" at bounding box center [274, 527] width 109 height 30
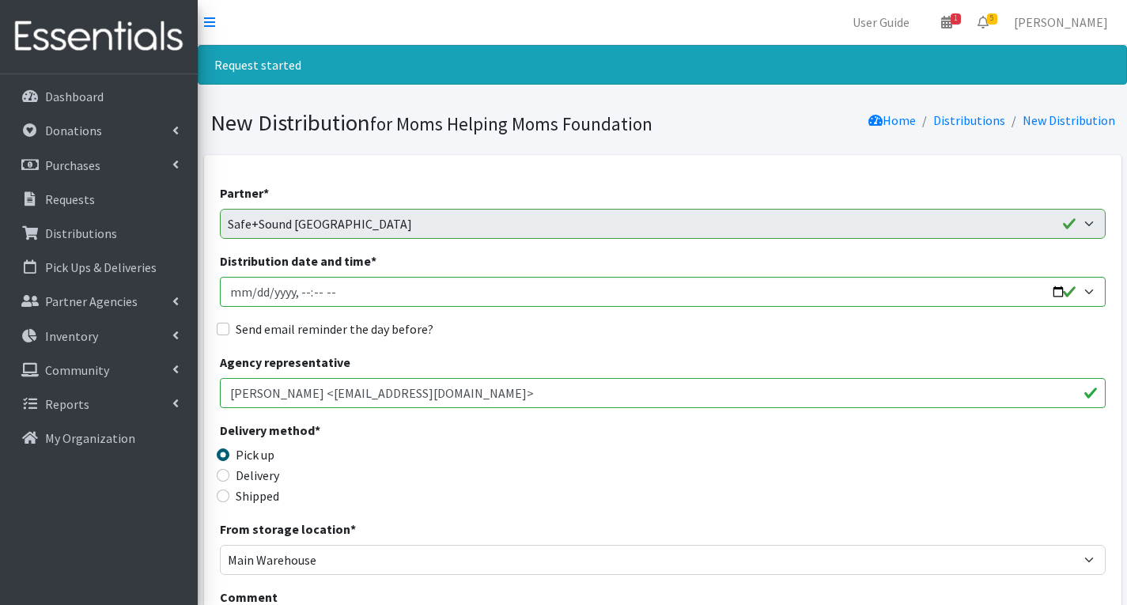
scroll to position [791, 0]
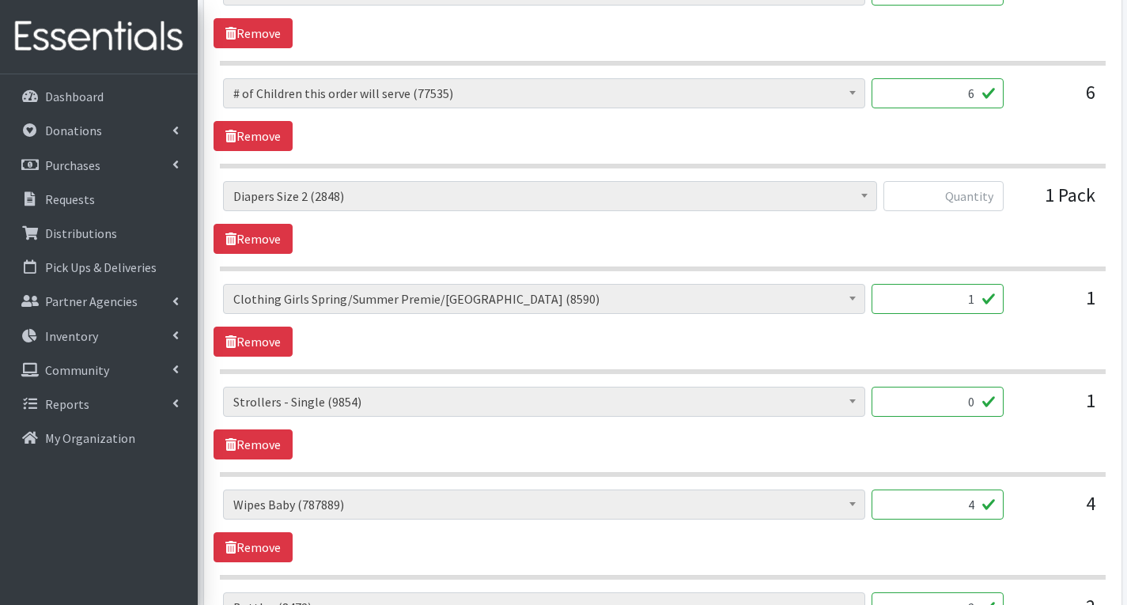
type input "0"
click at [973, 201] on input "text" at bounding box center [943, 196] width 120 height 30
type input "5"
type input "62"
click at [979, 299] on input "1" at bounding box center [937, 299] width 132 height 30
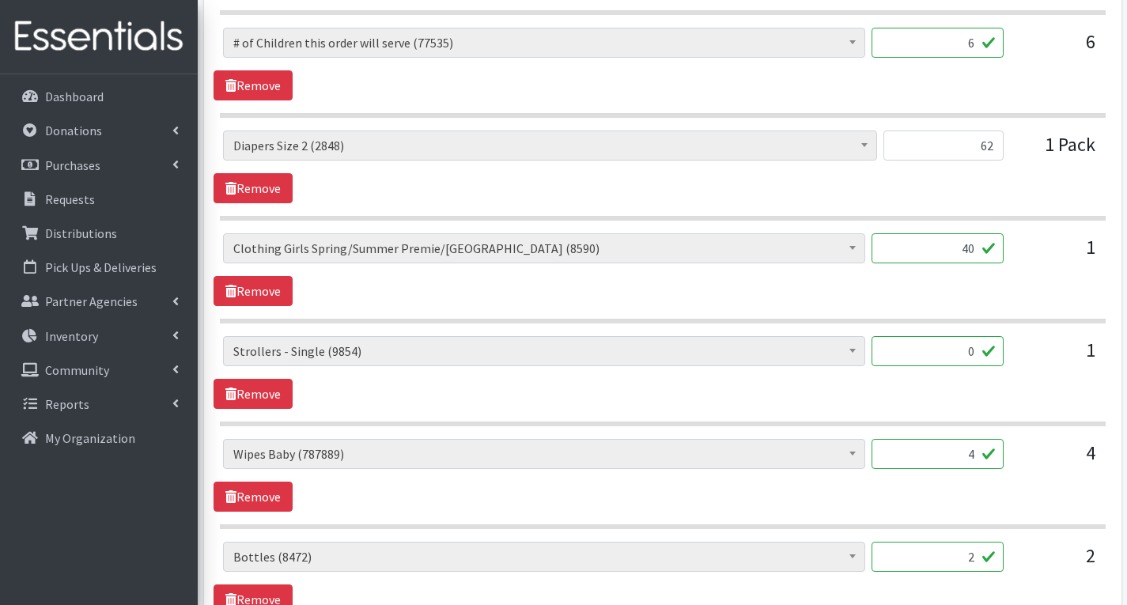
scroll to position [870, 0]
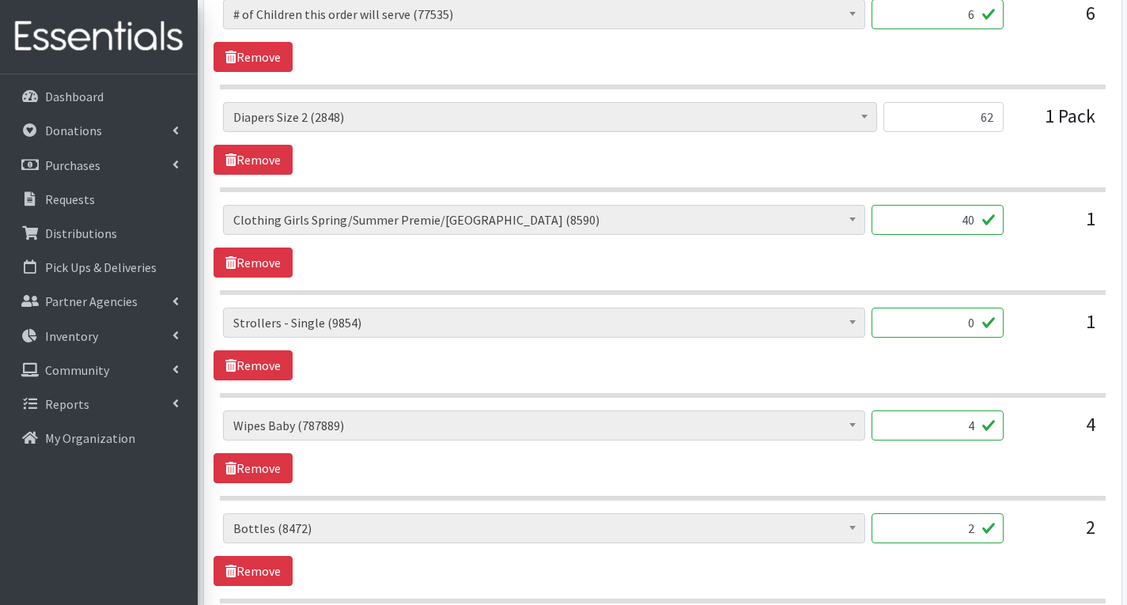
type input "40"
click at [979, 429] on input "4" at bounding box center [937, 425] width 132 height 30
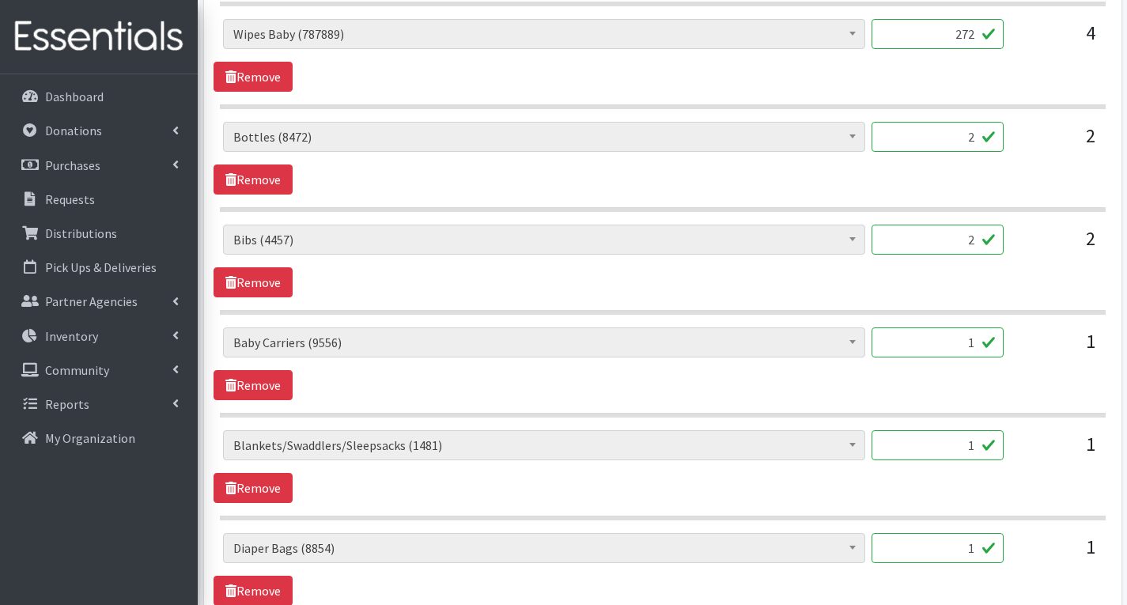
scroll to position [1265, 0]
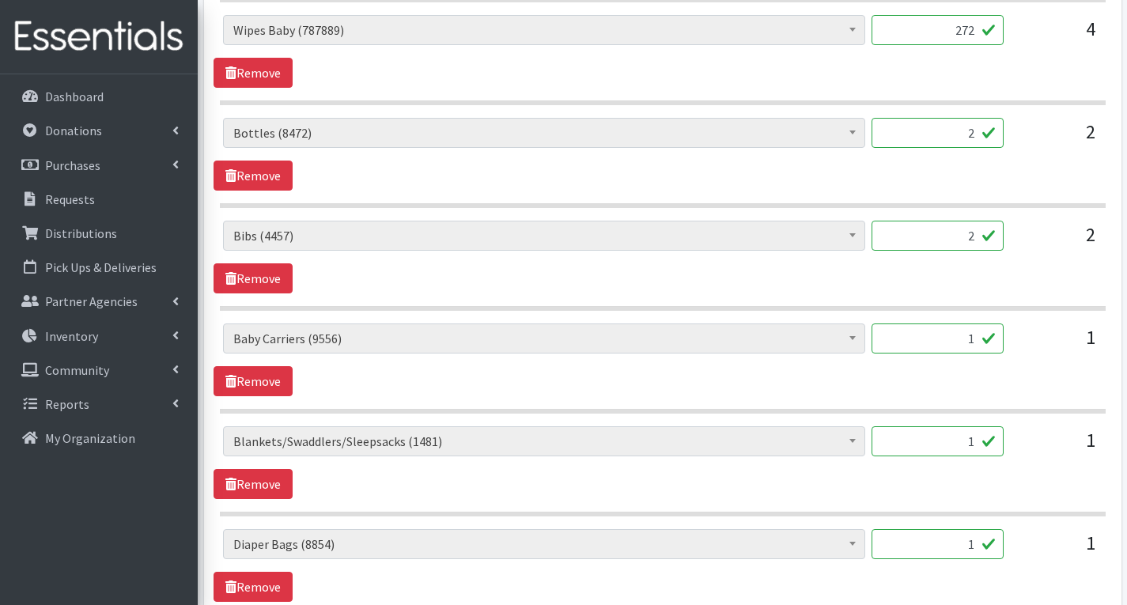
type input "272"
click at [976, 132] on input "2" at bounding box center [937, 133] width 132 height 30
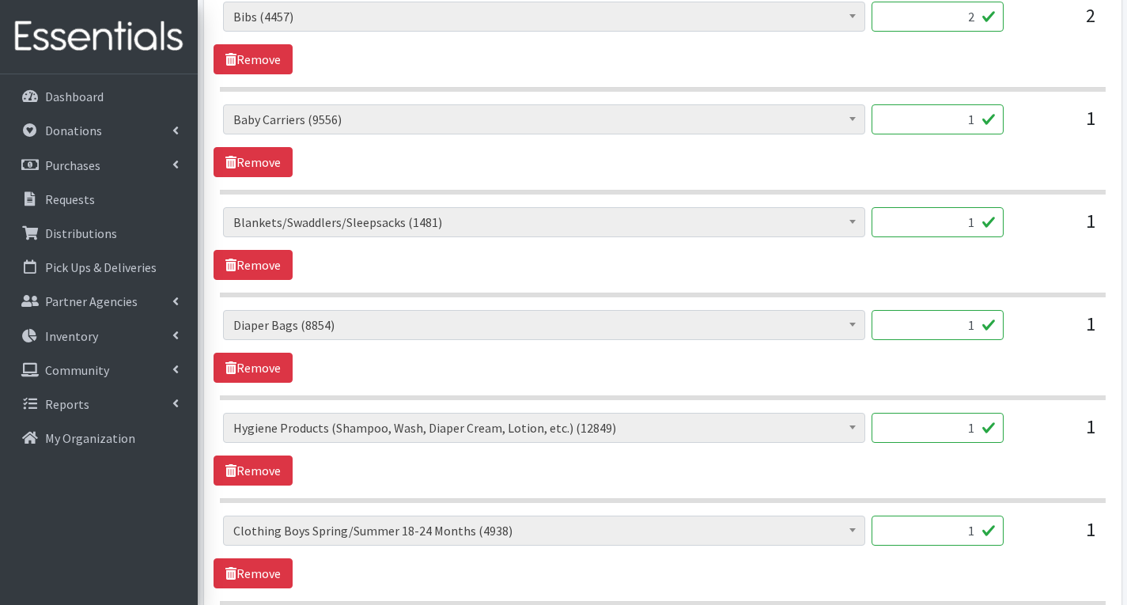
scroll to position [1502, 0]
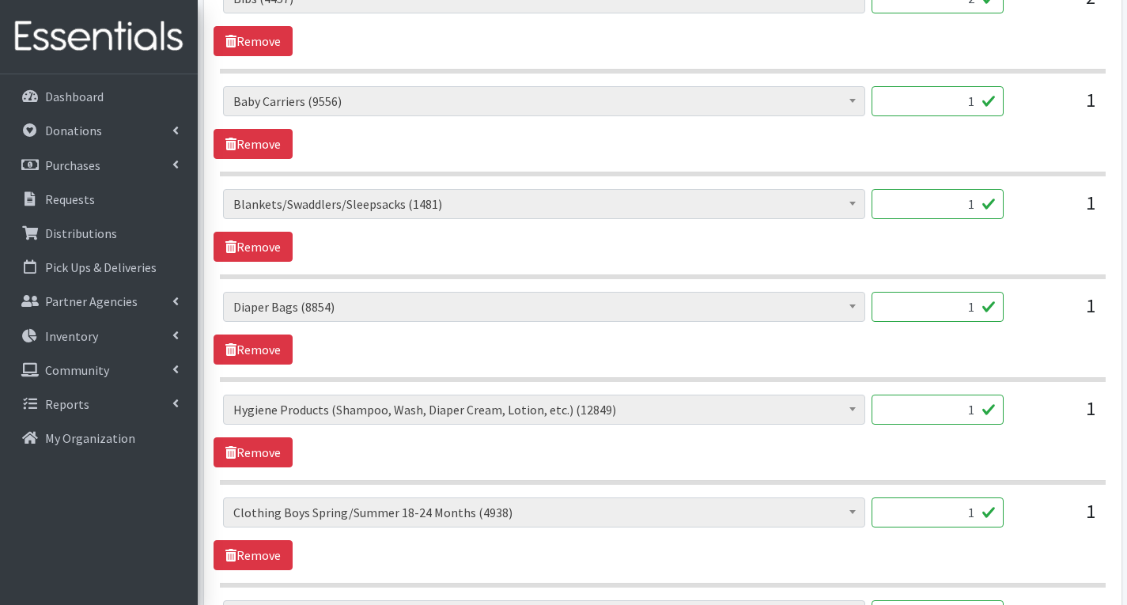
type input "3"
click at [1013, 415] on div "# of Children this order will serve (77535) # of Individuals Living in Househol…" at bounding box center [662, 416] width 878 height 43
